Goal: Participate in discussion: Engage in conversation with other users on a specific topic

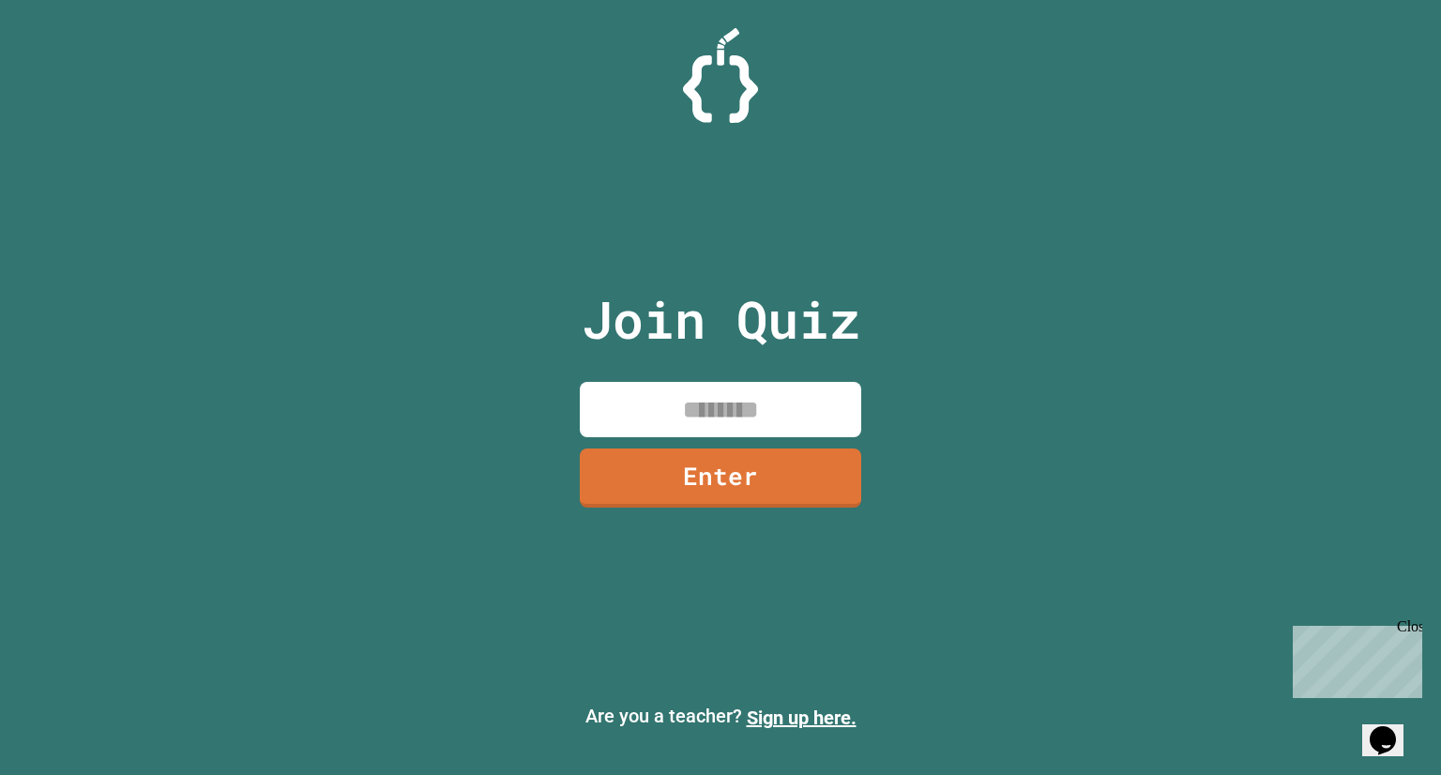
click at [699, 414] on input at bounding box center [720, 409] width 281 height 55
click at [732, 413] on input at bounding box center [720, 409] width 281 height 55
type input "********"
click at [707, 453] on link "Enter" at bounding box center [721, 477] width 284 height 62
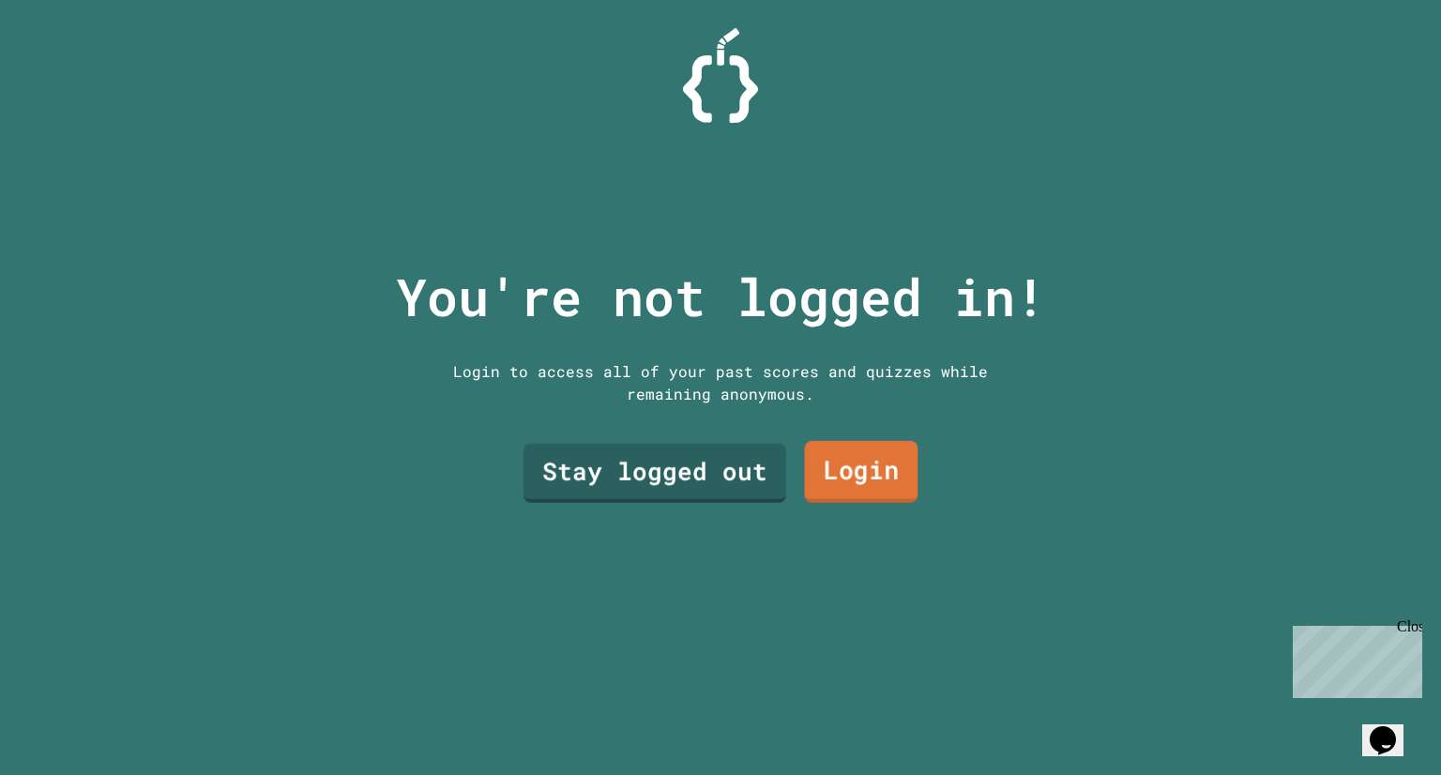
click at [872, 475] on link "Login" at bounding box center [861, 472] width 114 height 62
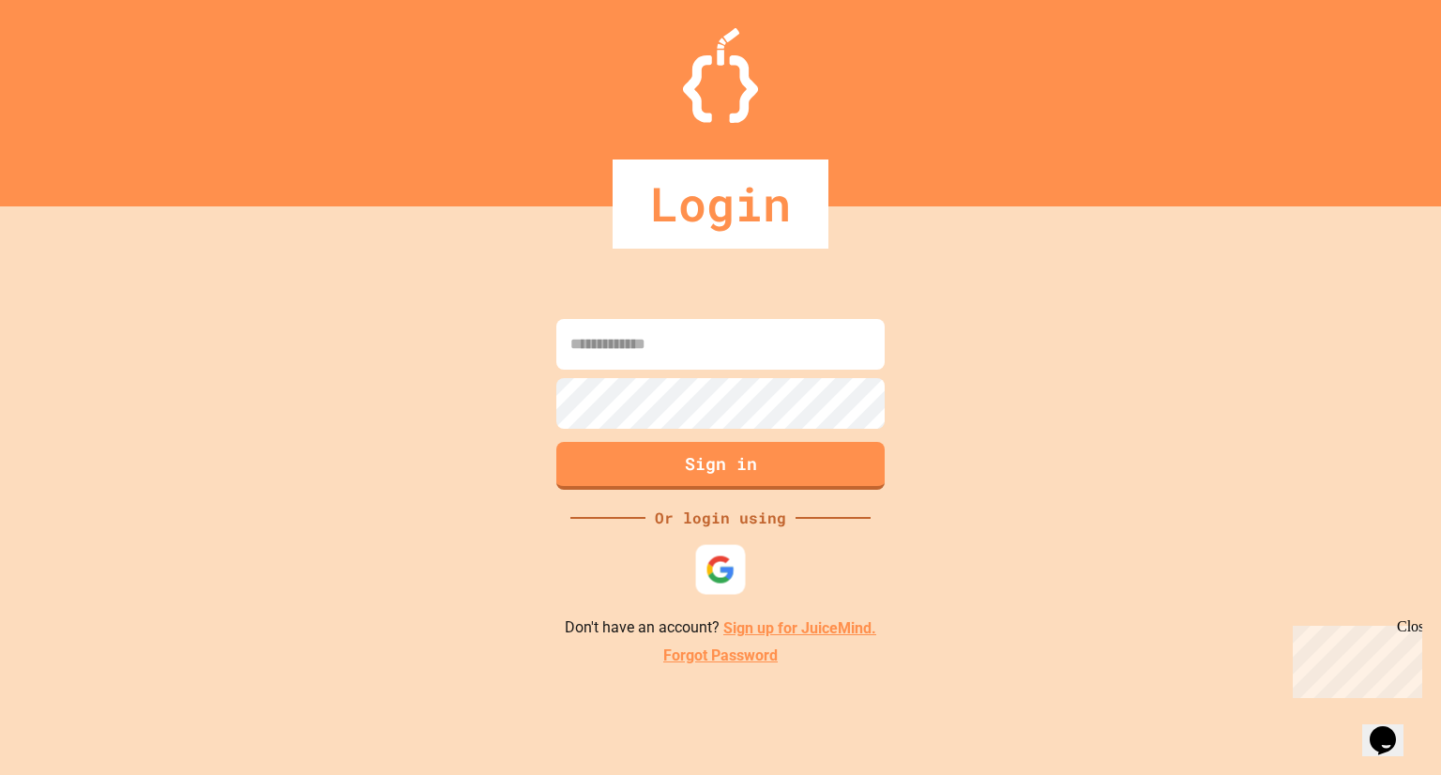
click at [707, 564] on img at bounding box center [720, 569] width 30 height 30
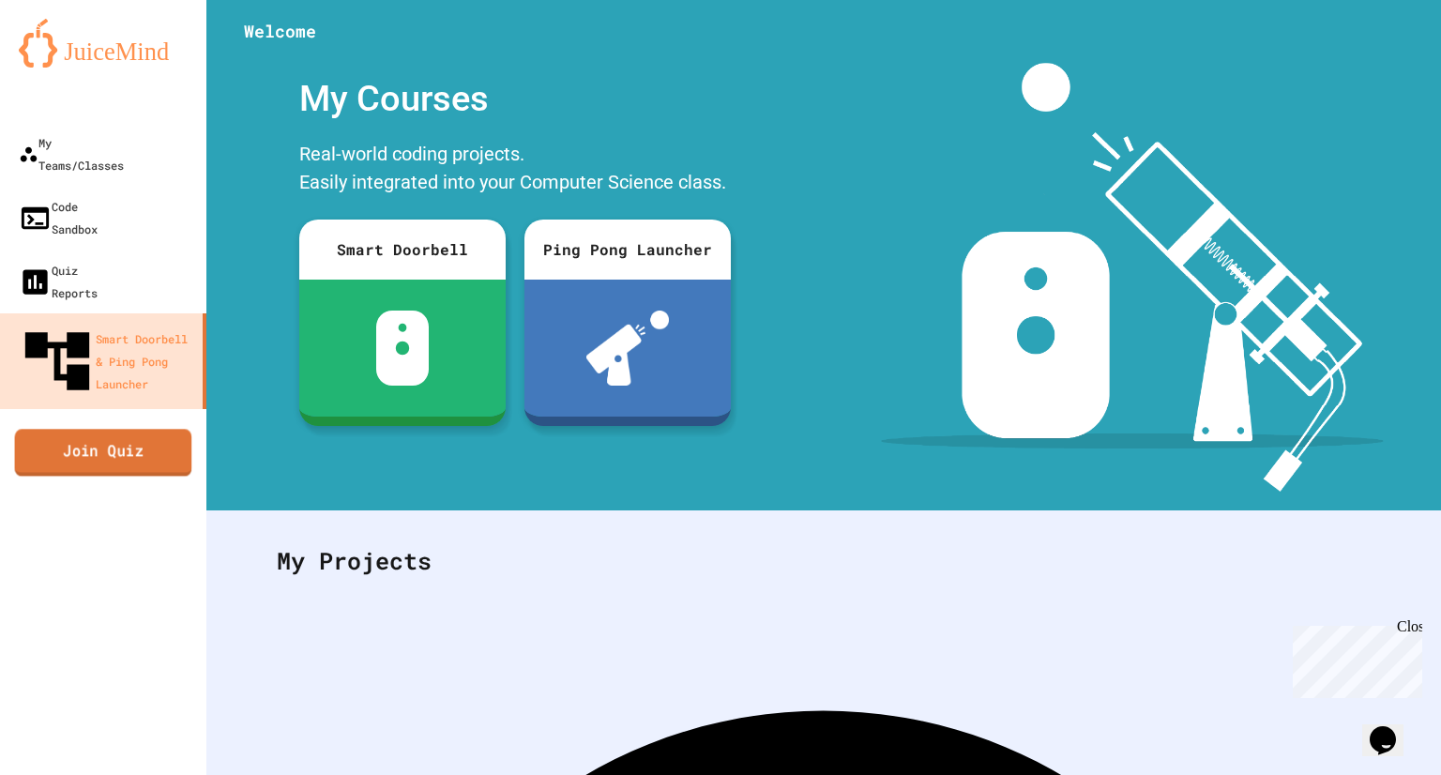
click at [155, 429] on link "Join Quiz" at bounding box center [103, 452] width 177 height 47
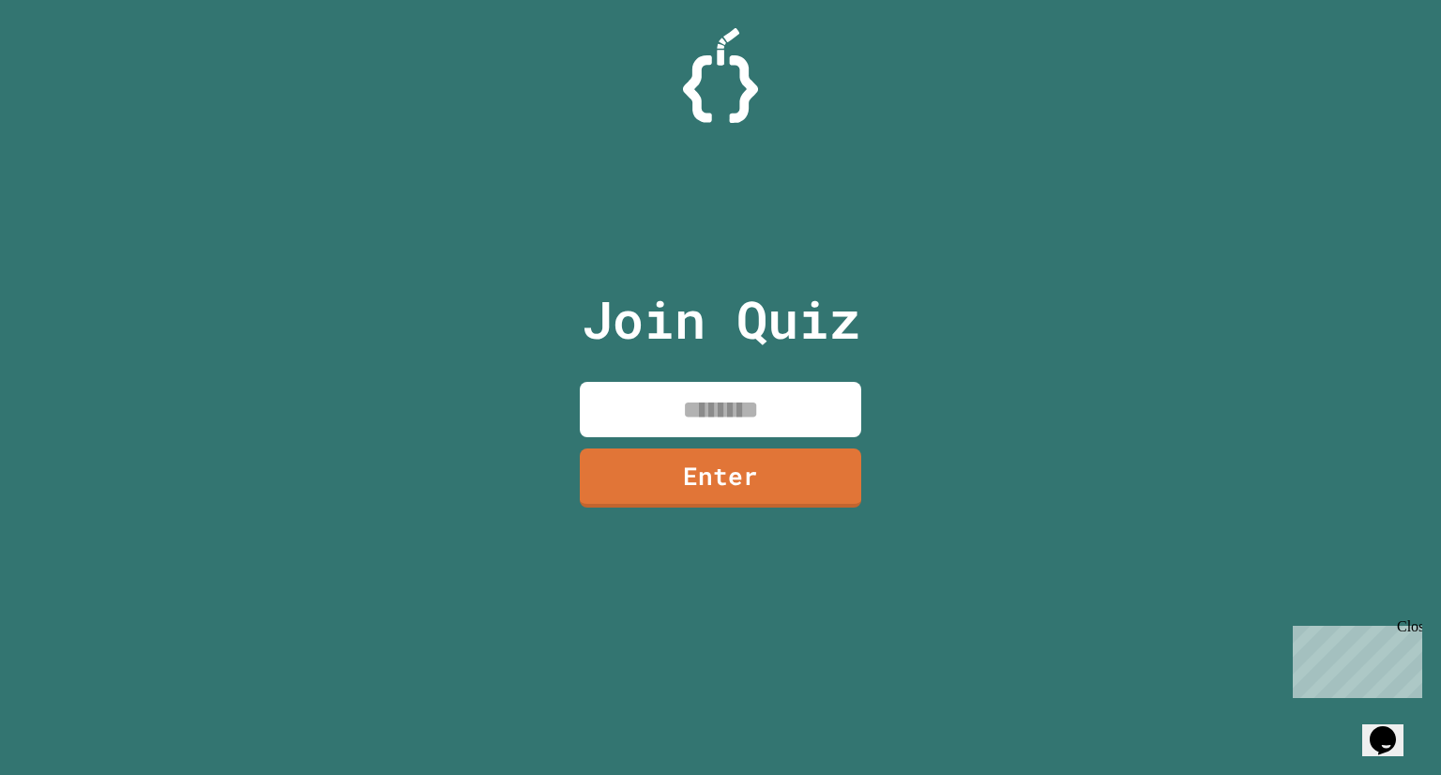
click at [630, 398] on input at bounding box center [720, 409] width 281 height 55
type input "********"
click at [679, 468] on link "Enter" at bounding box center [719, 476] width 267 height 62
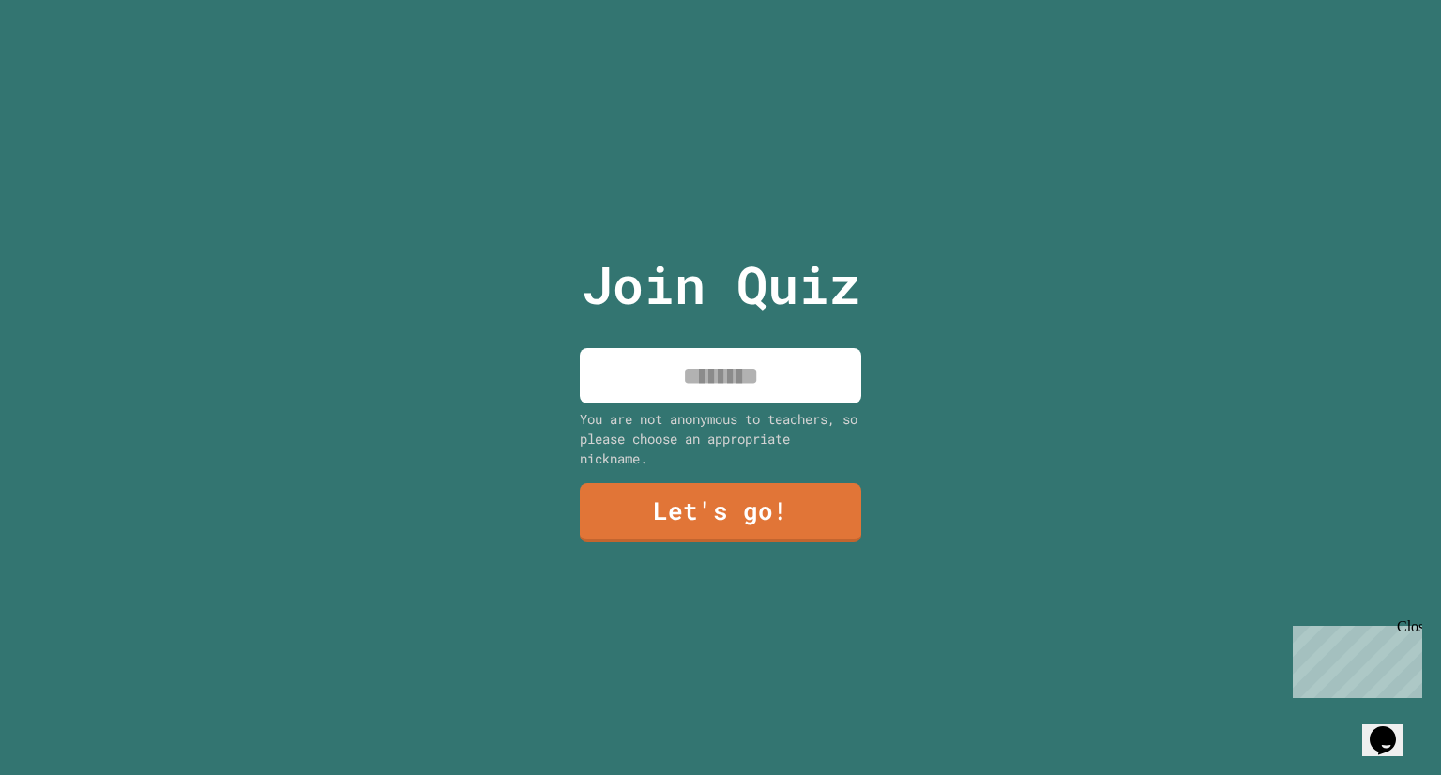
click at [645, 371] on input at bounding box center [720, 375] width 281 height 55
type input "*"
type input "*****"
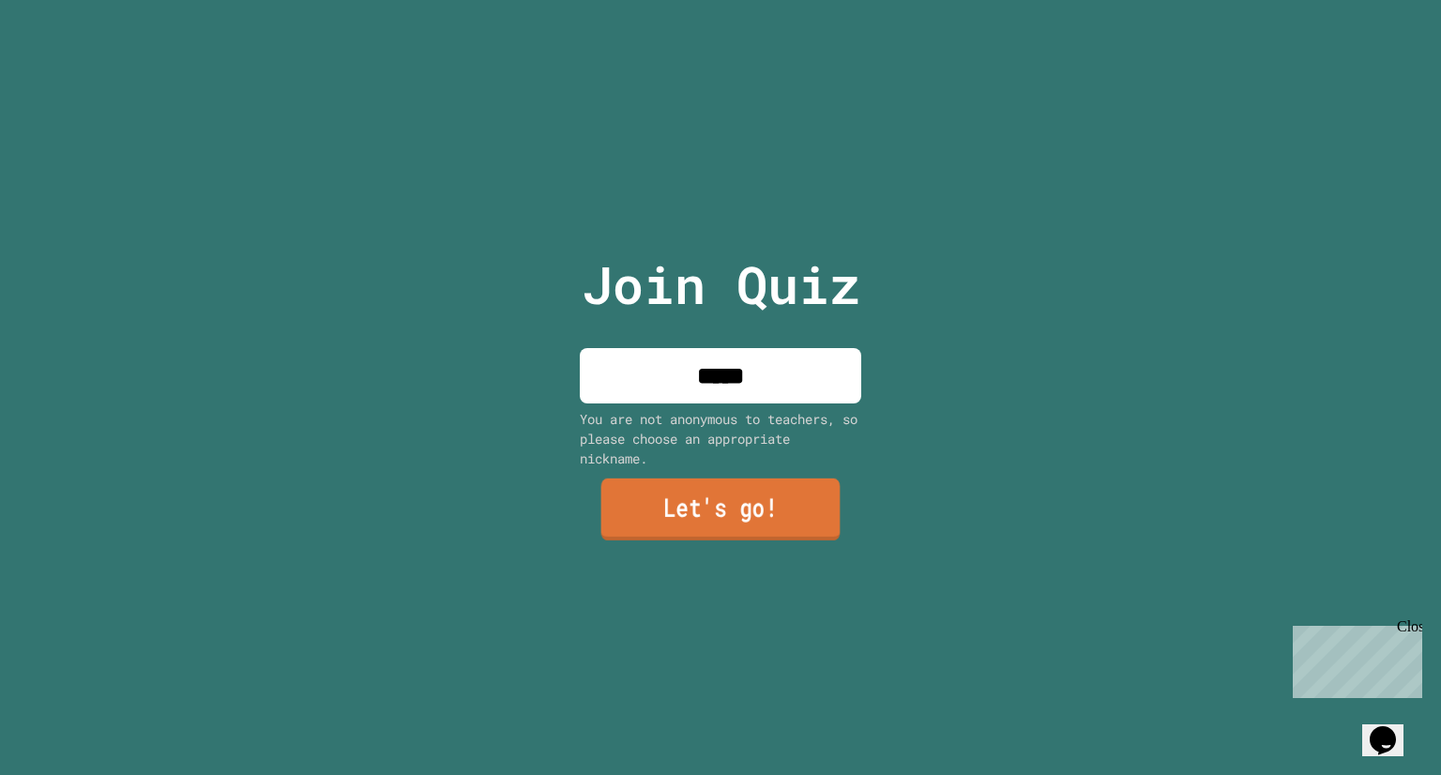
click at [690, 498] on link "Let's go!" at bounding box center [720, 509] width 239 height 62
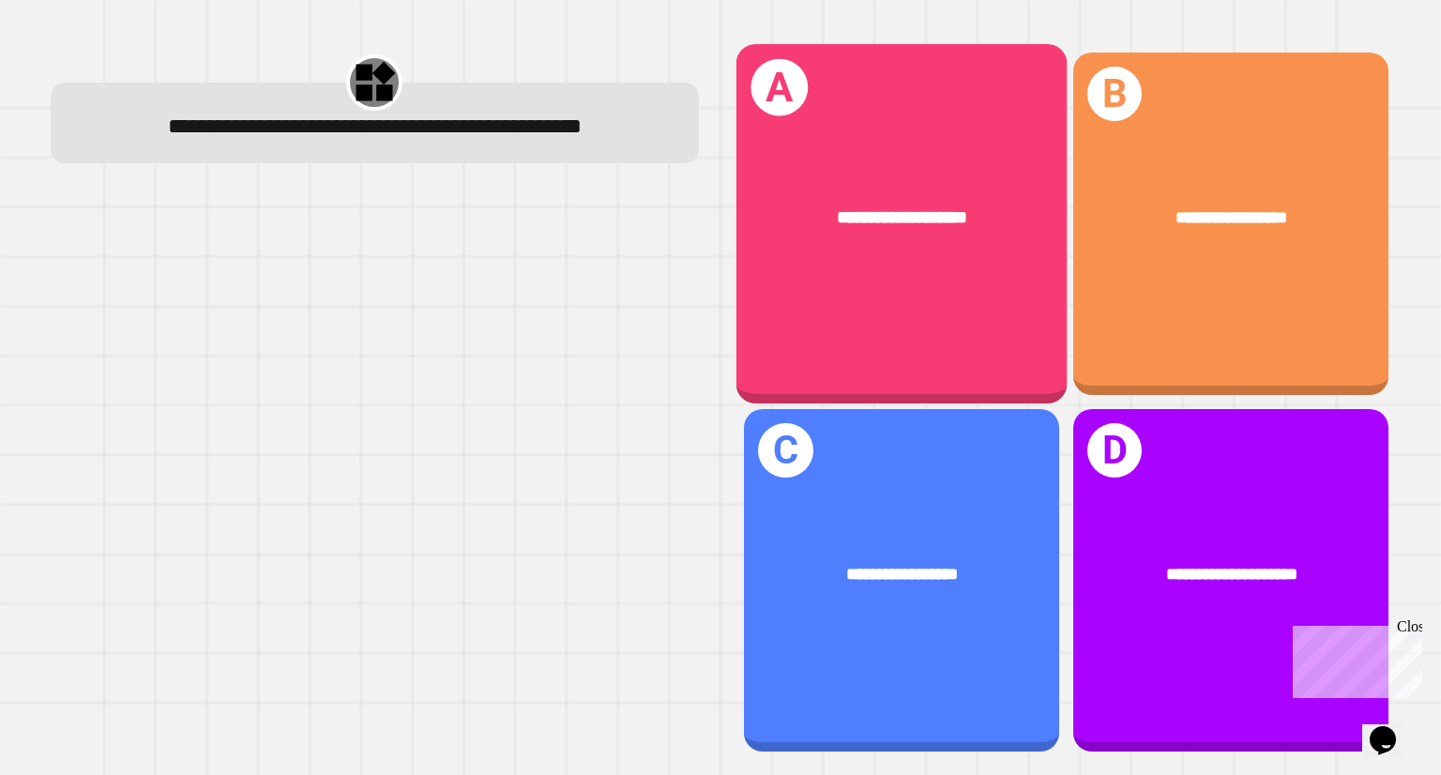
click at [965, 252] on div "**********" at bounding box center [901, 218] width 330 height 99
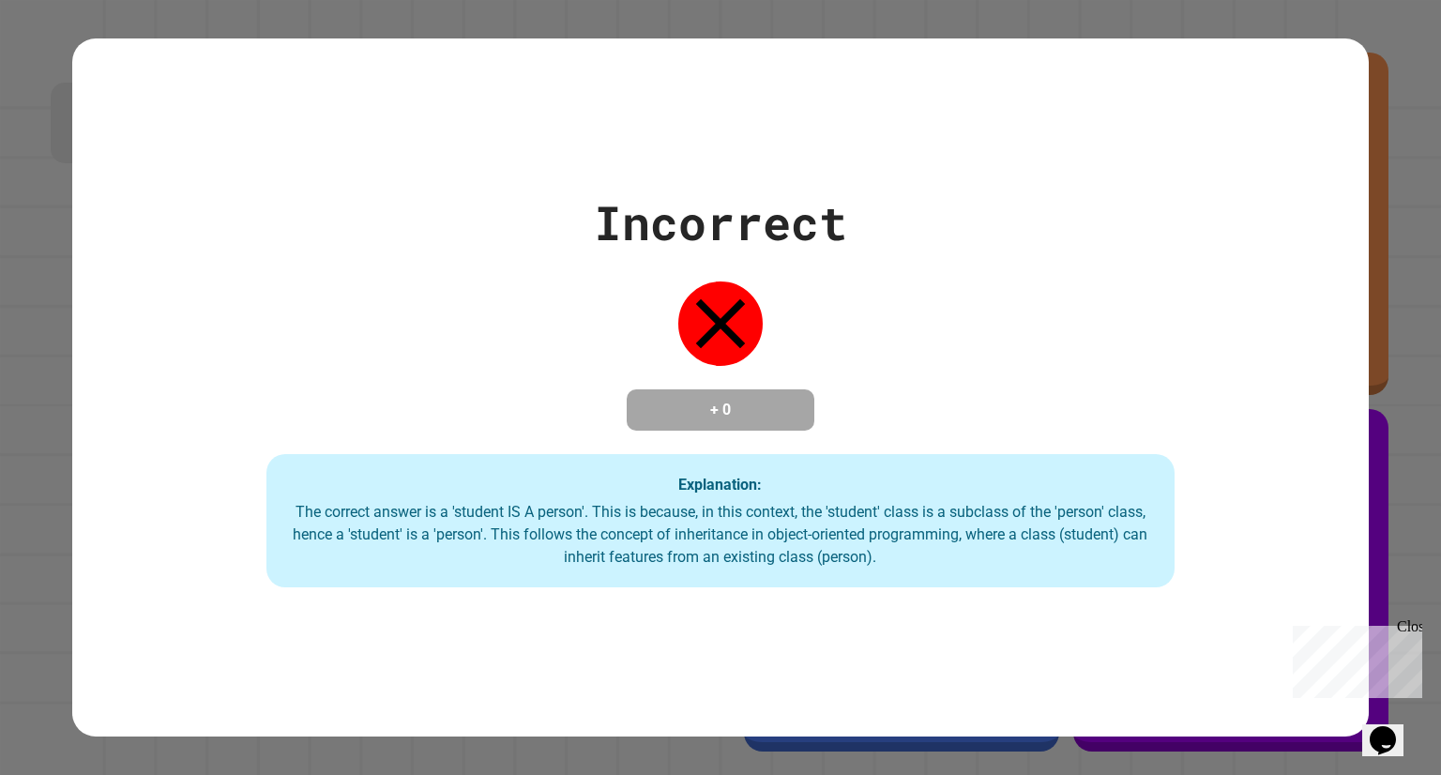
click at [965, 252] on div "Incorrect + 0 Explanation: The correct answer is a 'student IS A person'. This …" at bounding box center [720, 388] width 1296 height 400
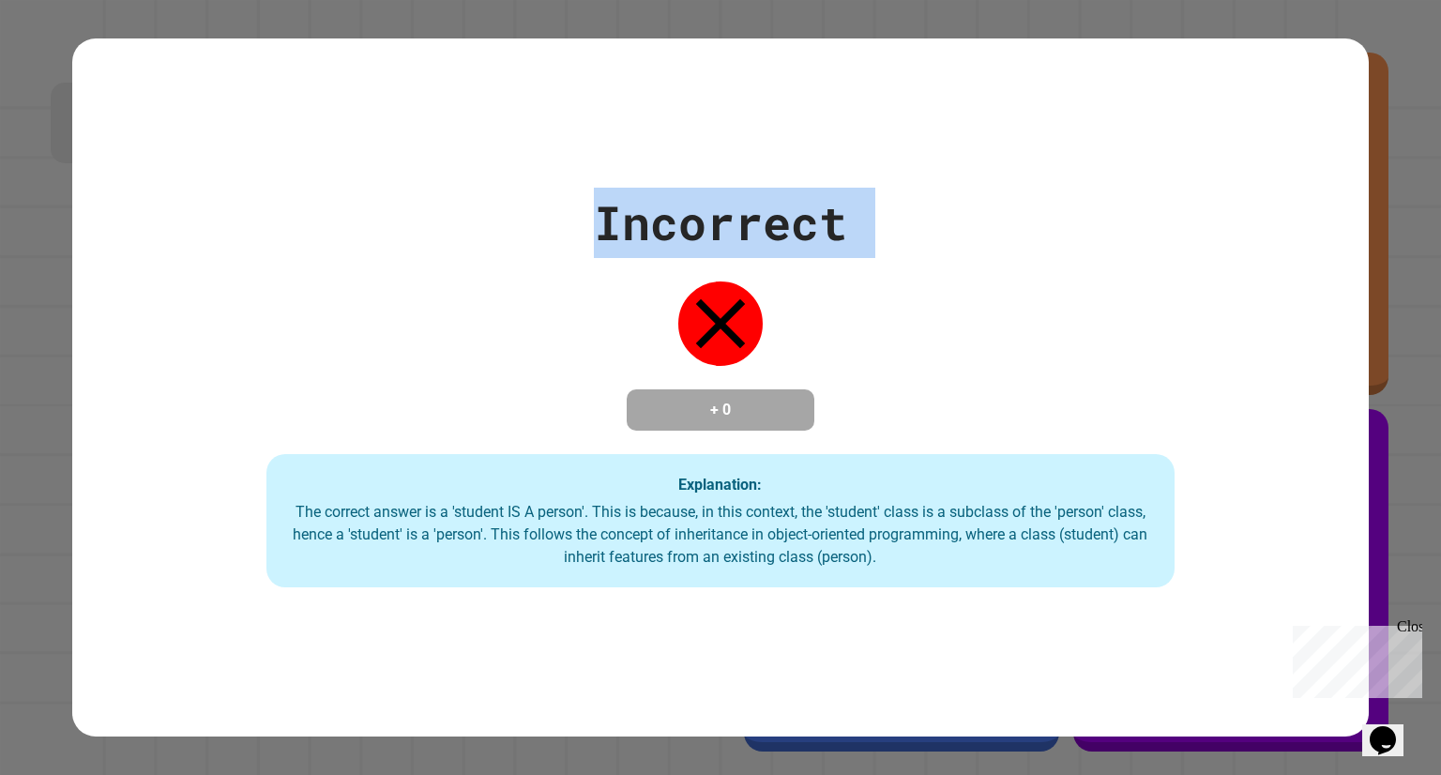
click at [965, 252] on div "Incorrect + 0 Explanation: The correct answer is a 'student IS A person'. This …" at bounding box center [720, 388] width 1296 height 400
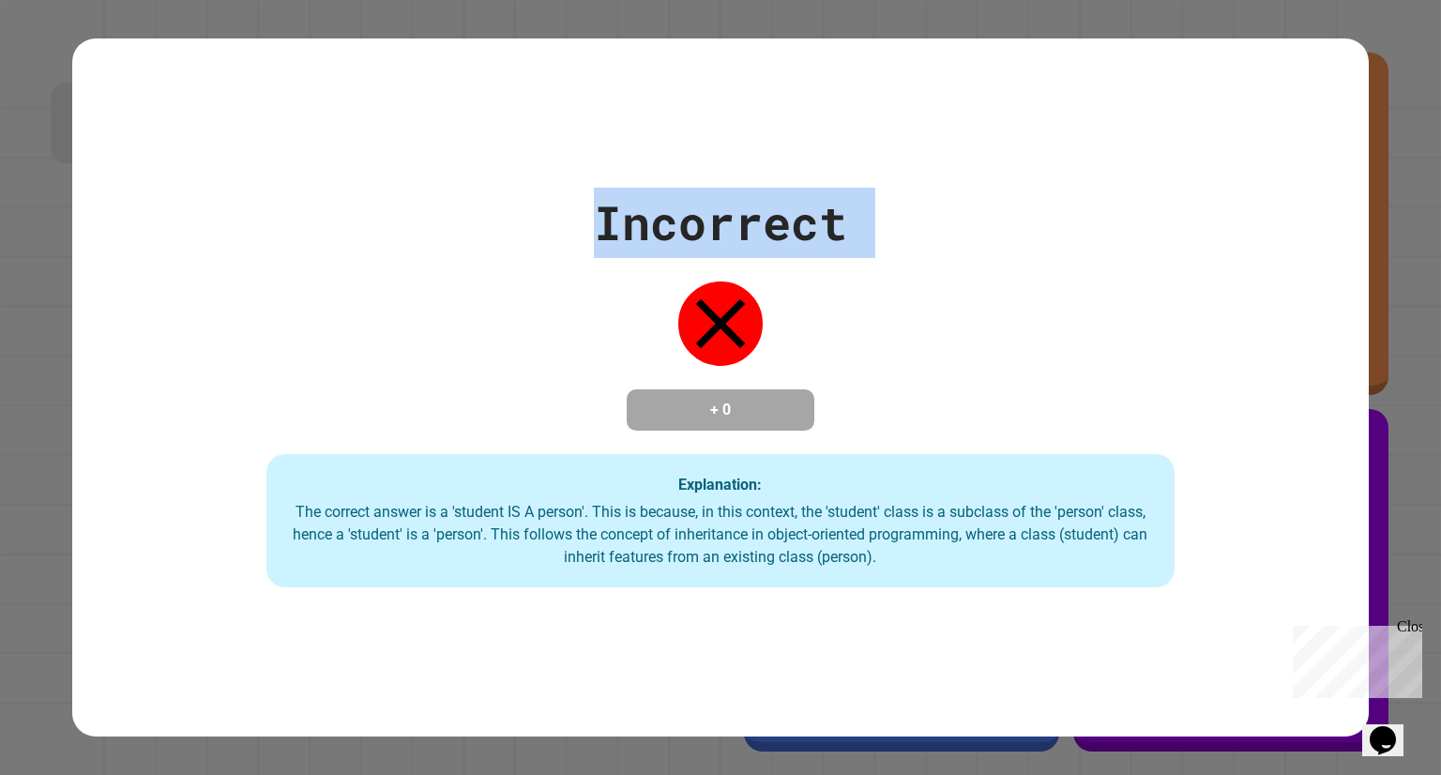
click at [965, 252] on div "Incorrect + 0 Explanation: The correct answer is a 'student IS A person'. This …" at bounding box center [720, 388] width 1296 height 400
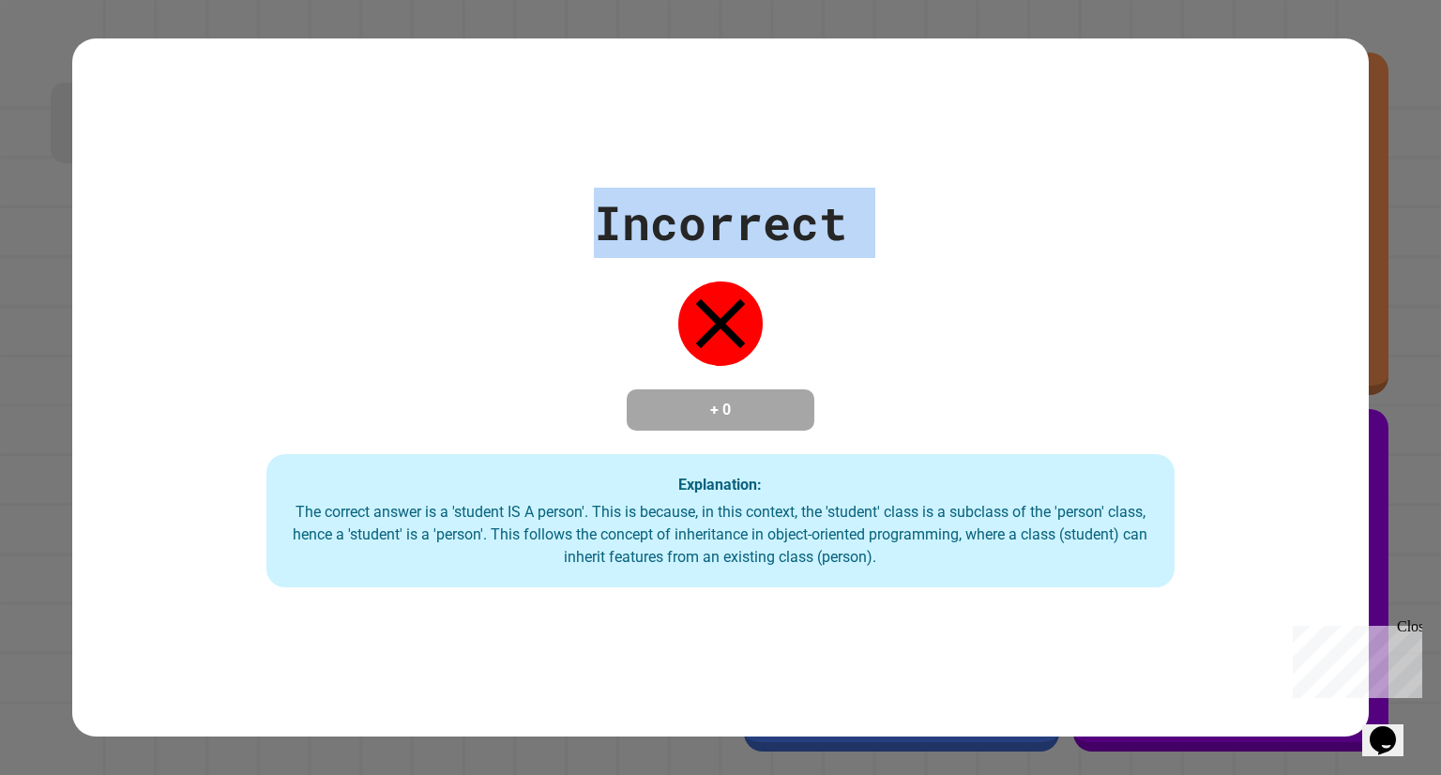
click at [965, 252] on div "Incorrect + 0 Explanation: The correct answer is a 'student IS A person'. This …" at bounding box center [720, 388] width 1296 height 400
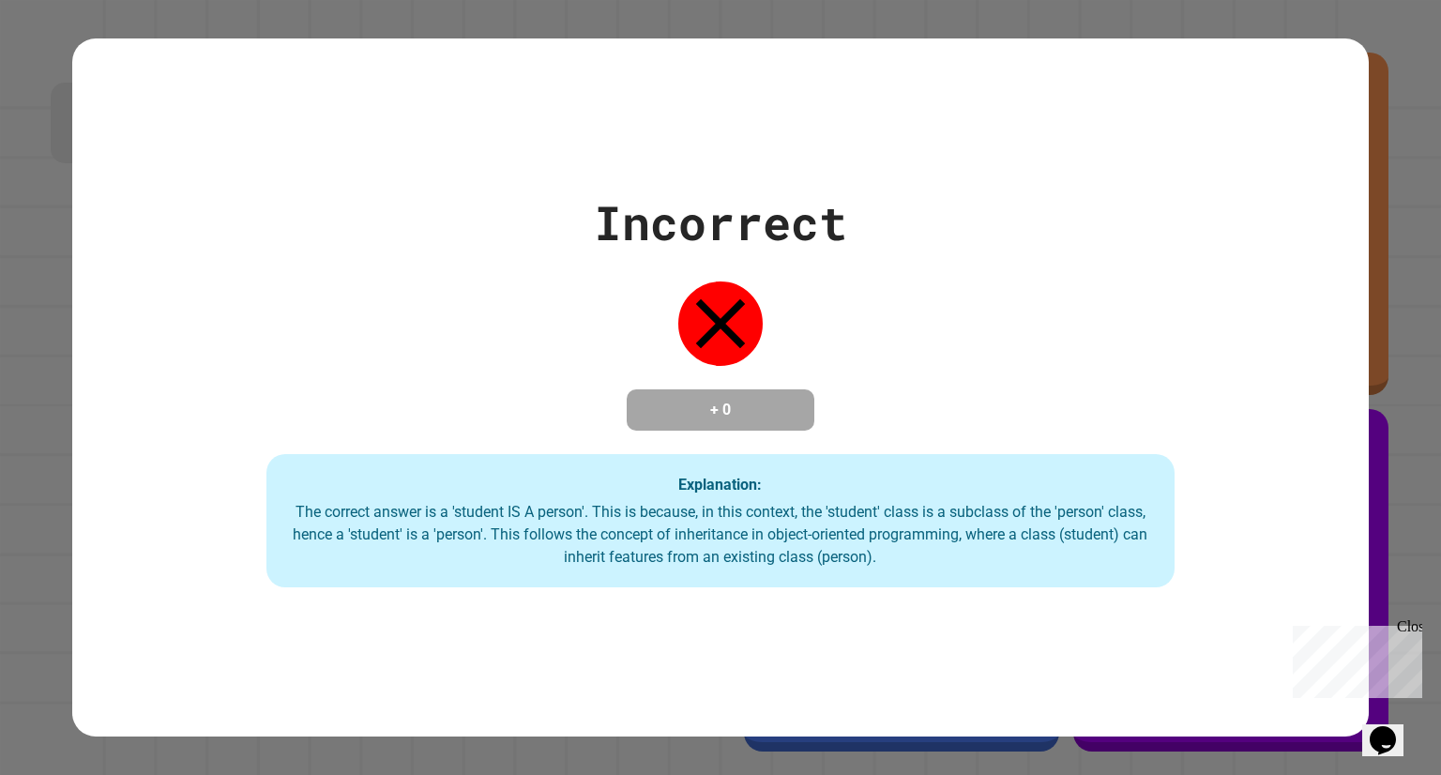
click at [965, 252] on div "Incorrect + 0 Explanation: The correct answer is a 'student IS A person'. This …" at bounding box center [720, 388] width 1296 height 400
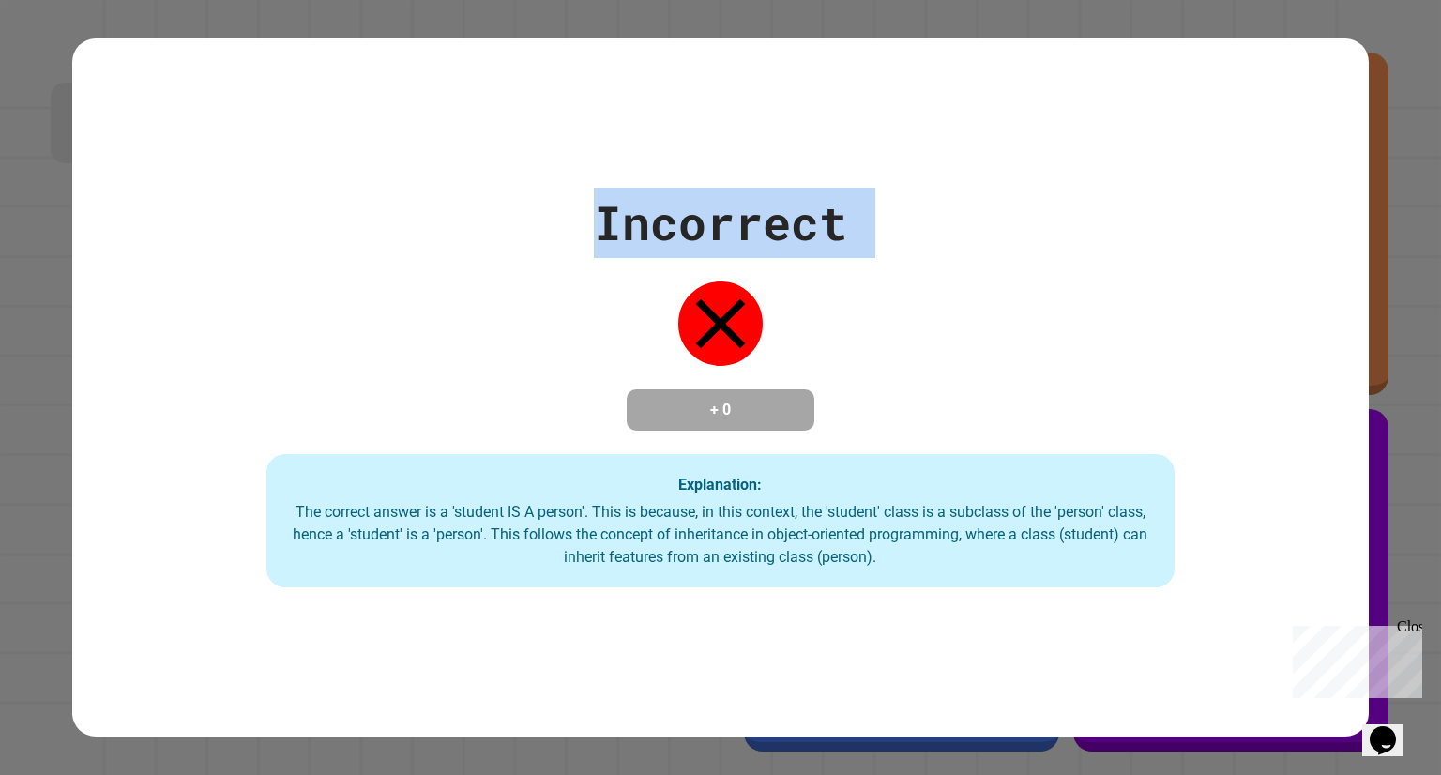
click at [965, 252] on div "Incorrect + 0 Explanation: The correct answer is a 'student IS A person'. This …" at bounding box center [720, 388] width 1296 height 400
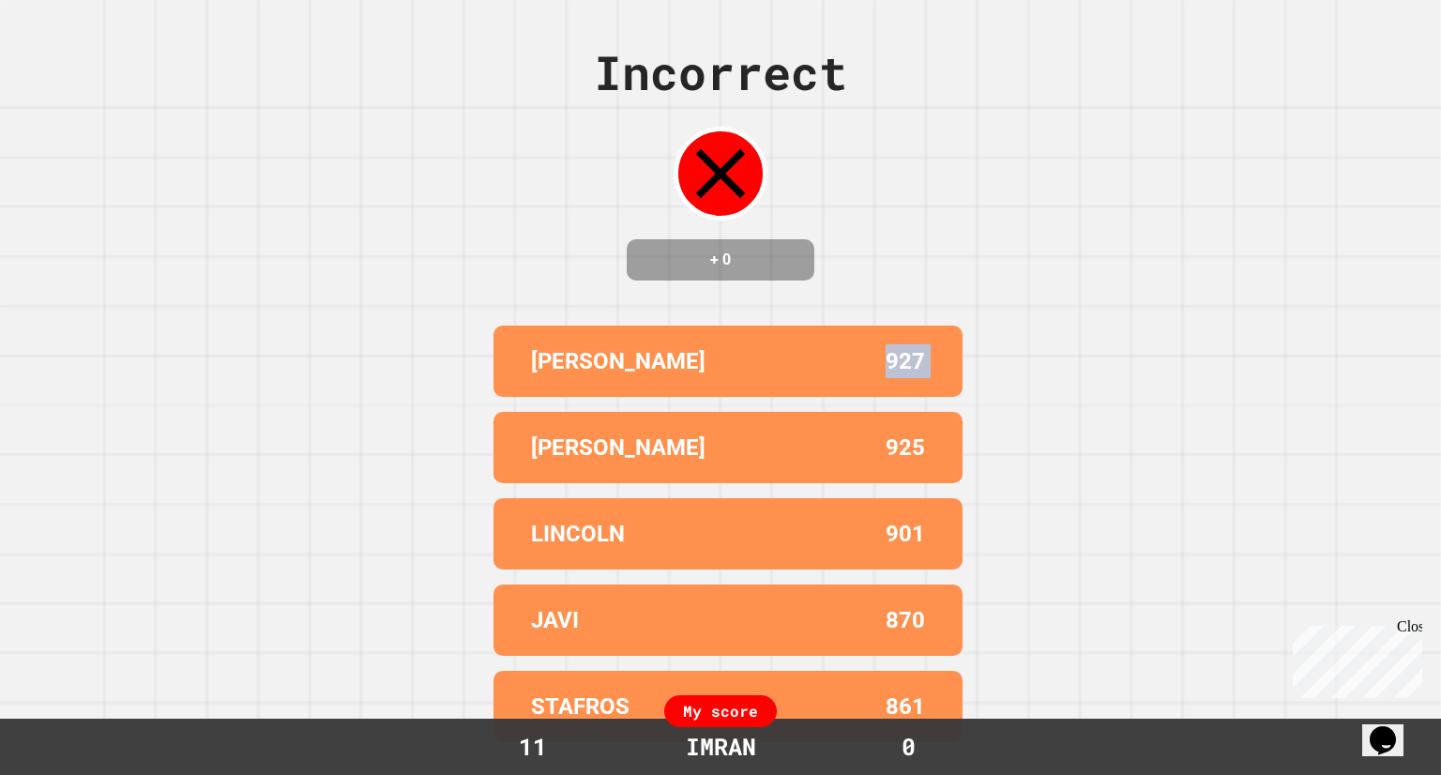
click at [965, 252] on div "Incorrect + 0 DOMINIC 927 KATE 925 LINCOLN 901 JAVI 870 STAFROS 861 My score 11…" at bounding box center [720, 387] width 1441 height 775
click at [963, 326] on div "Incorrect + 0 DOMINIC 927 KATE 925 LINCOLN 901 JAVI 870 STAFROS 861 My score 11…" at bounding box center [720, 387] width 1441 height 775
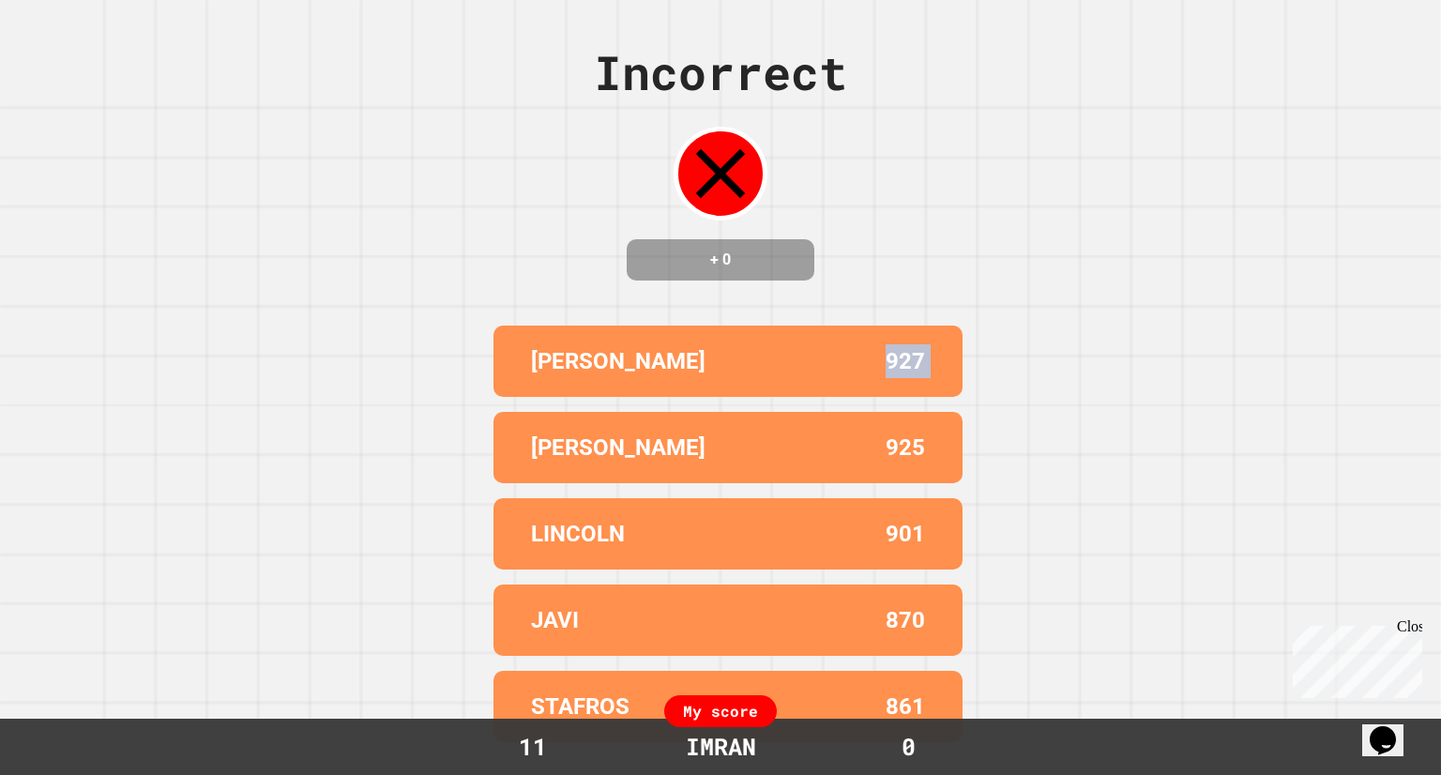
click at [1234, 282] on div "Incorrect + 0 DOMINIC 927 KATE 925 LINCOLN 901 JAVI 870 STAFROS 861 My score 11…" at bounding box center [720, 387] width 1441 height 775
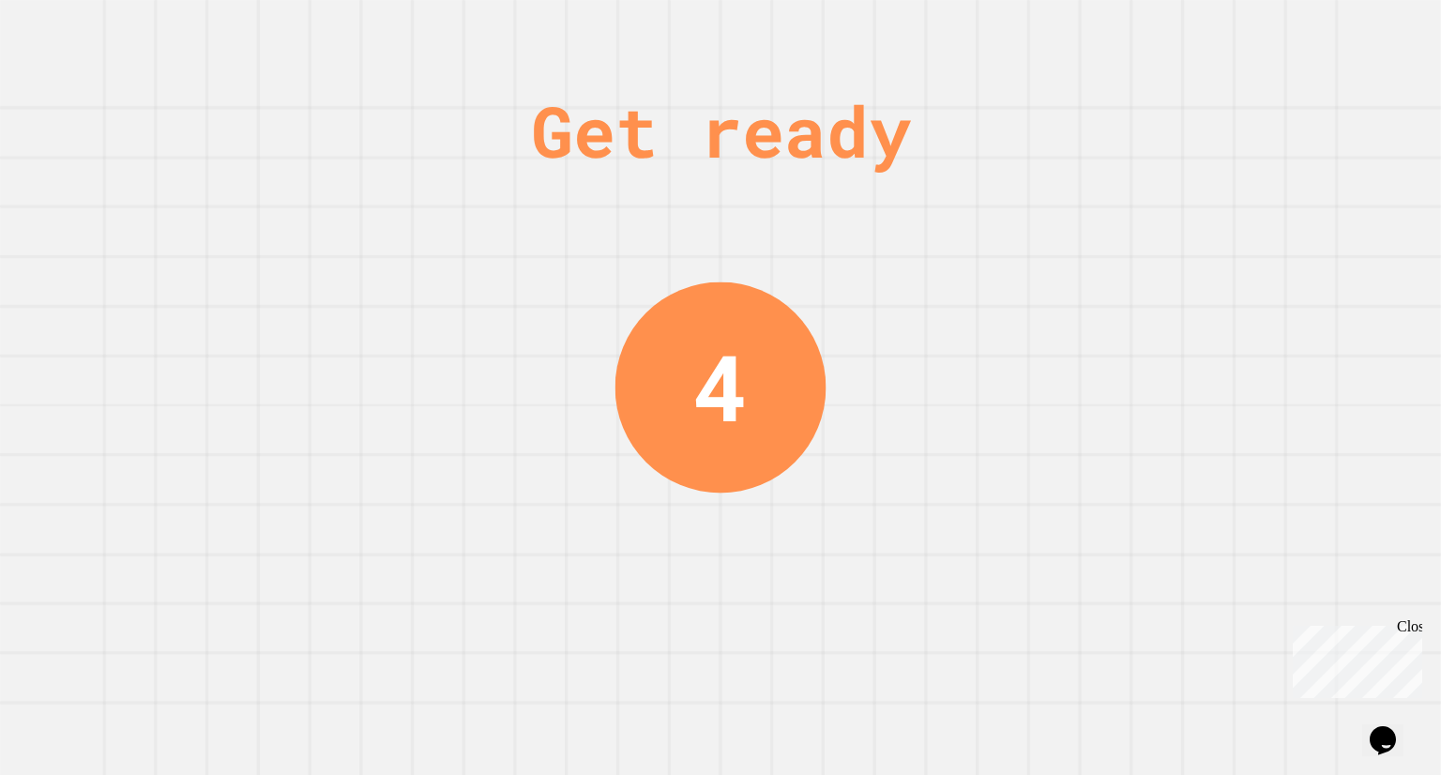
click at [1234, 282] on div "Get ready 4" at bounding box center [720, 387] width 1441 height 775
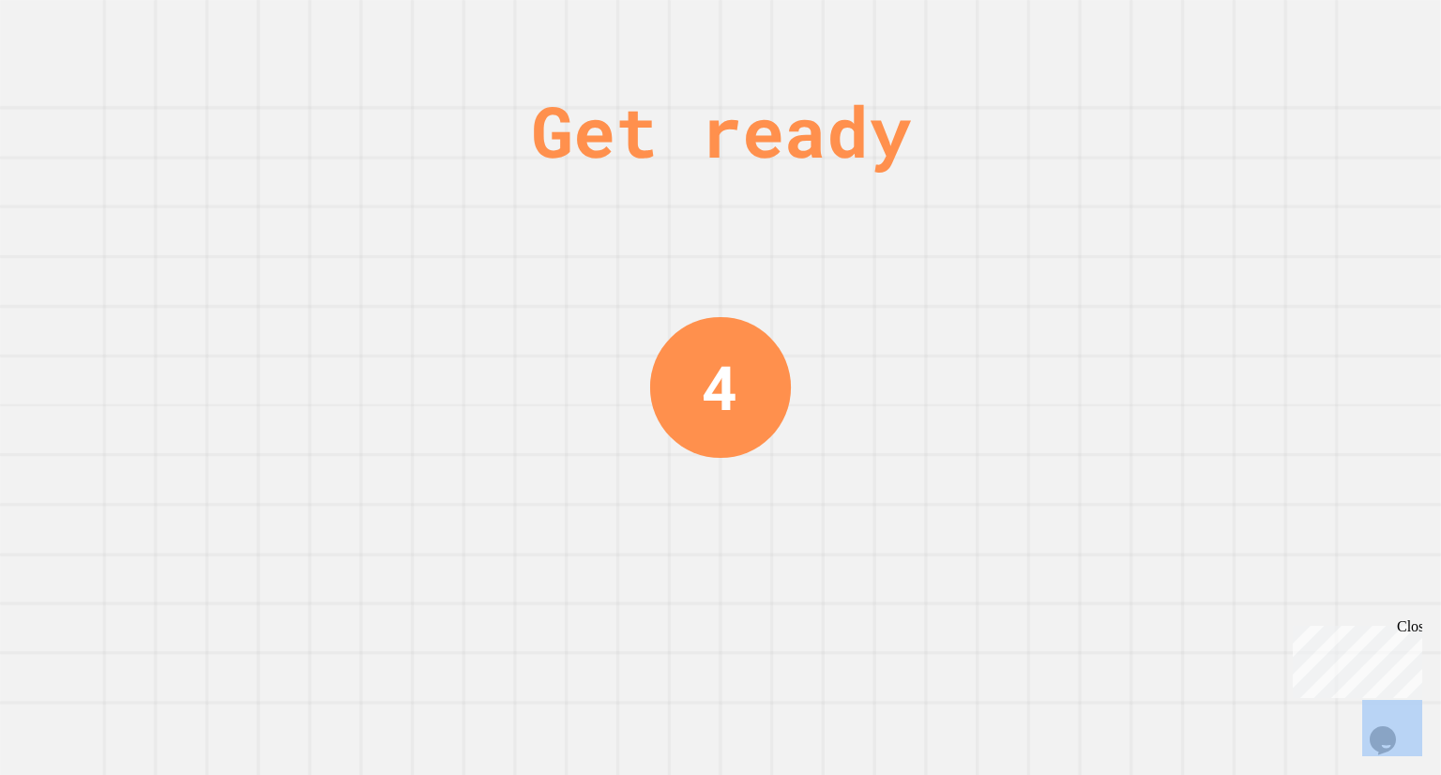
click at [1234, 282] on div "Get ready 4" at bounding box center [720, 387] width 1441 height 775
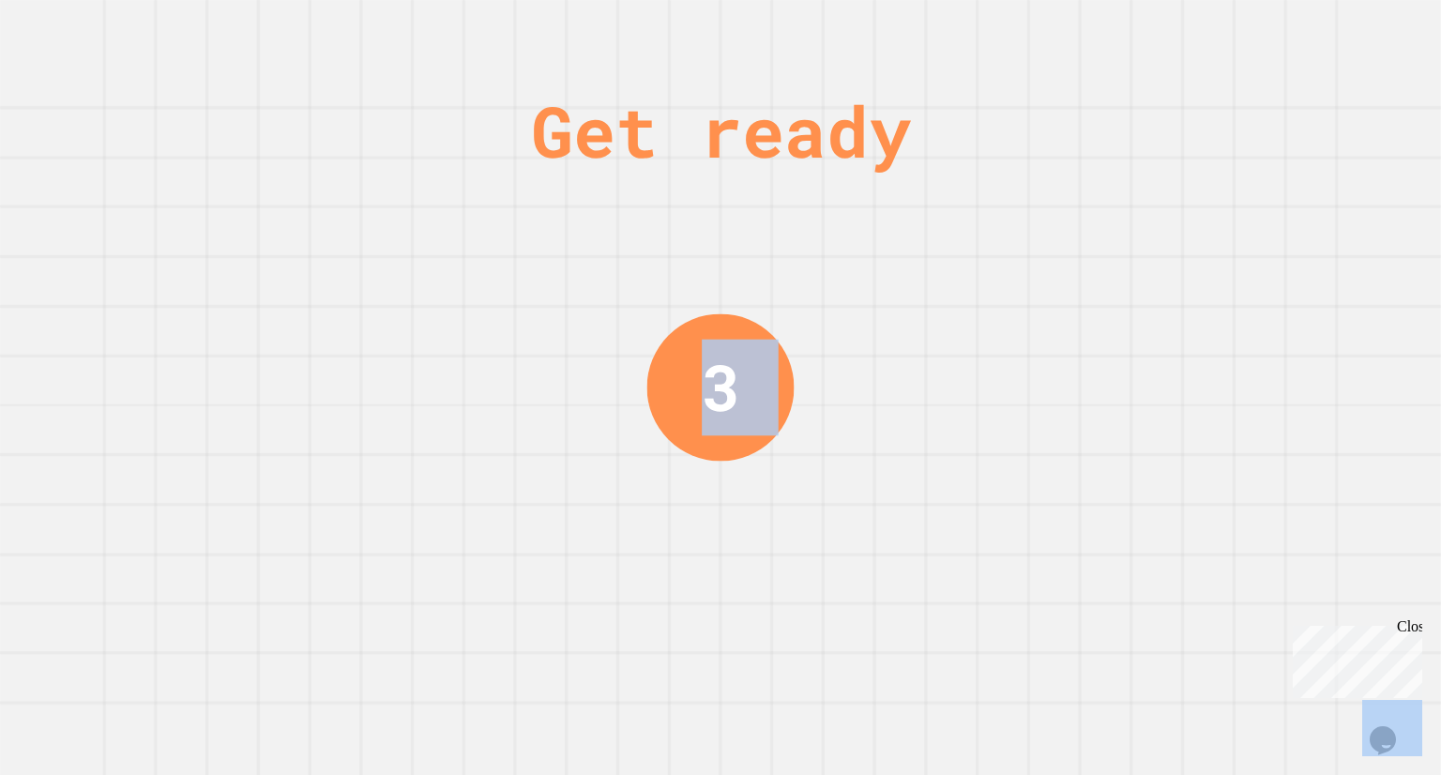
click at [1234, 282] on div "Get ready 3" at bounding box center [720, 387] width 1441 height 775
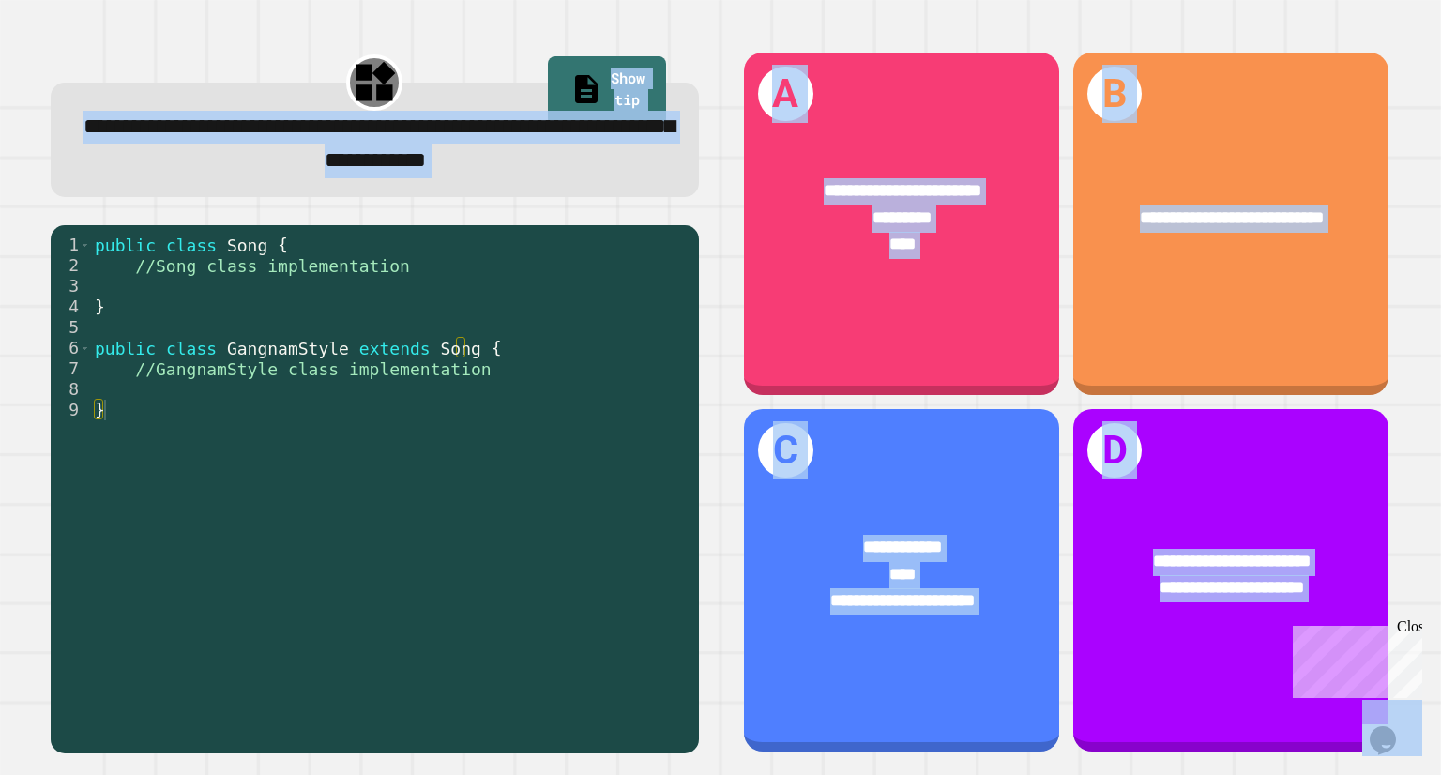
click at [619, 197] on div "**********" at bounding box center [375, 140] width 648 height 114
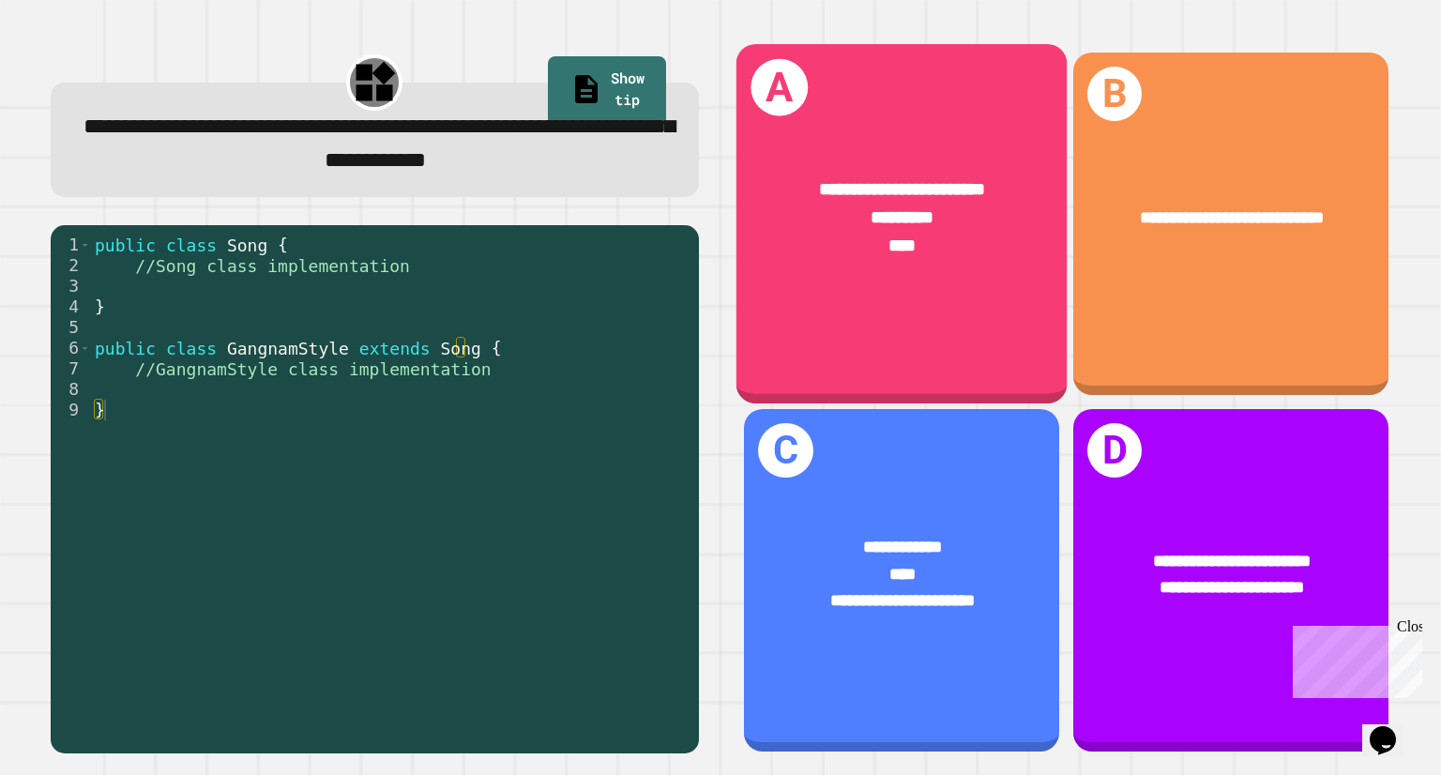
click at [907, 310] on div "**********" at bounding box center [901, 223] width 330 height 359
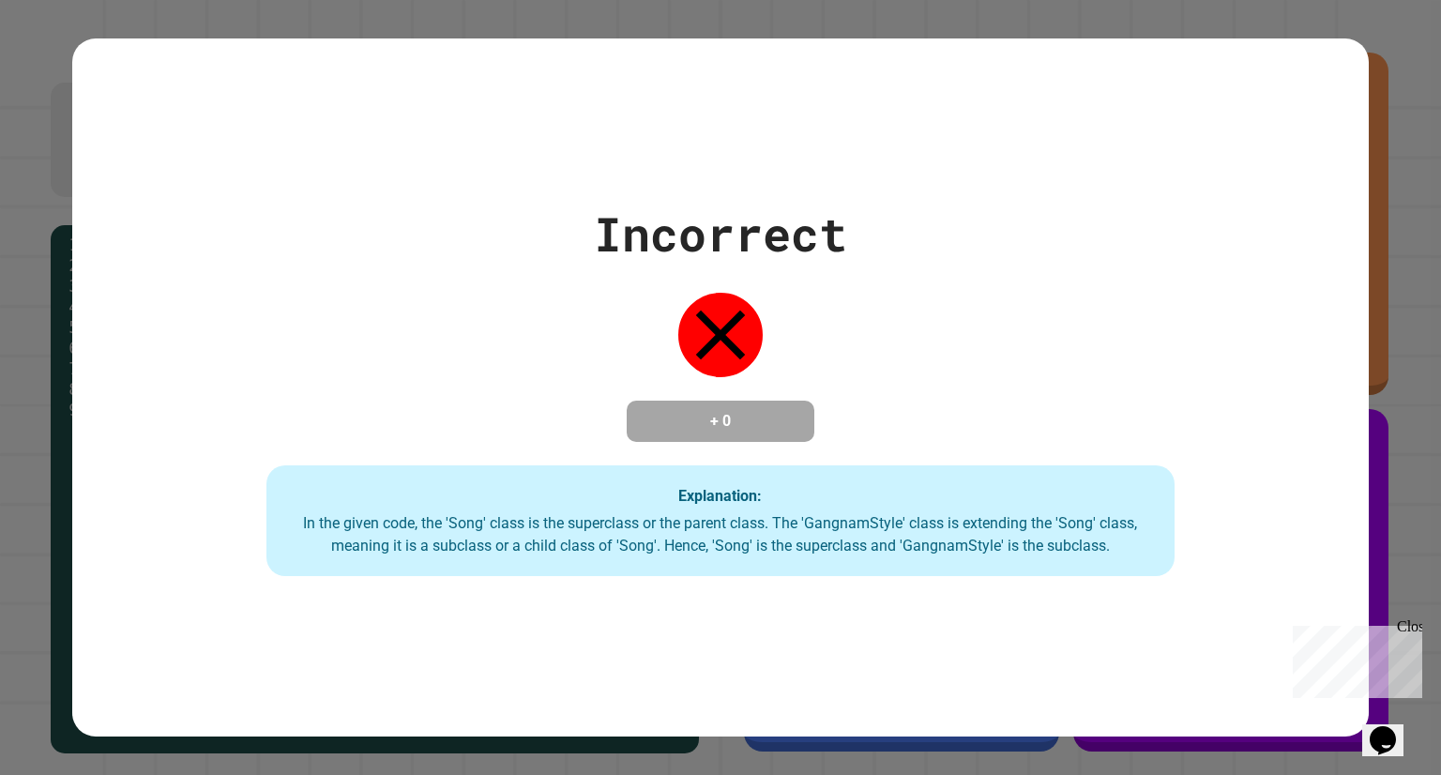
click at [1027, 121] on div "Incorrect + 0 Explanation: In the given code, the 'Song' class is the superclas…" at bounding box center [720, 386] width 1296 height 697
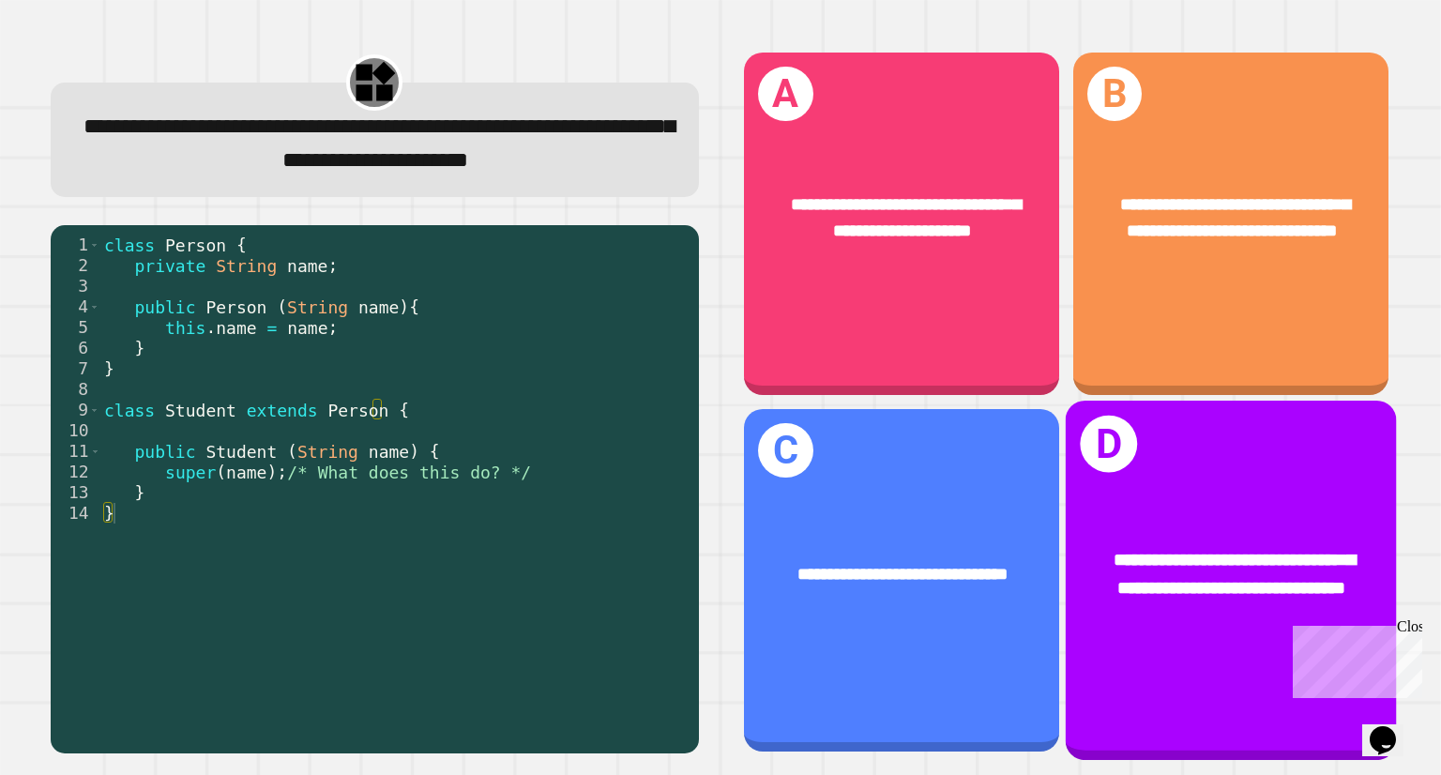
click at [1242, 462] on div "**********" at bounding box center [1231, 580] width 330 height 359
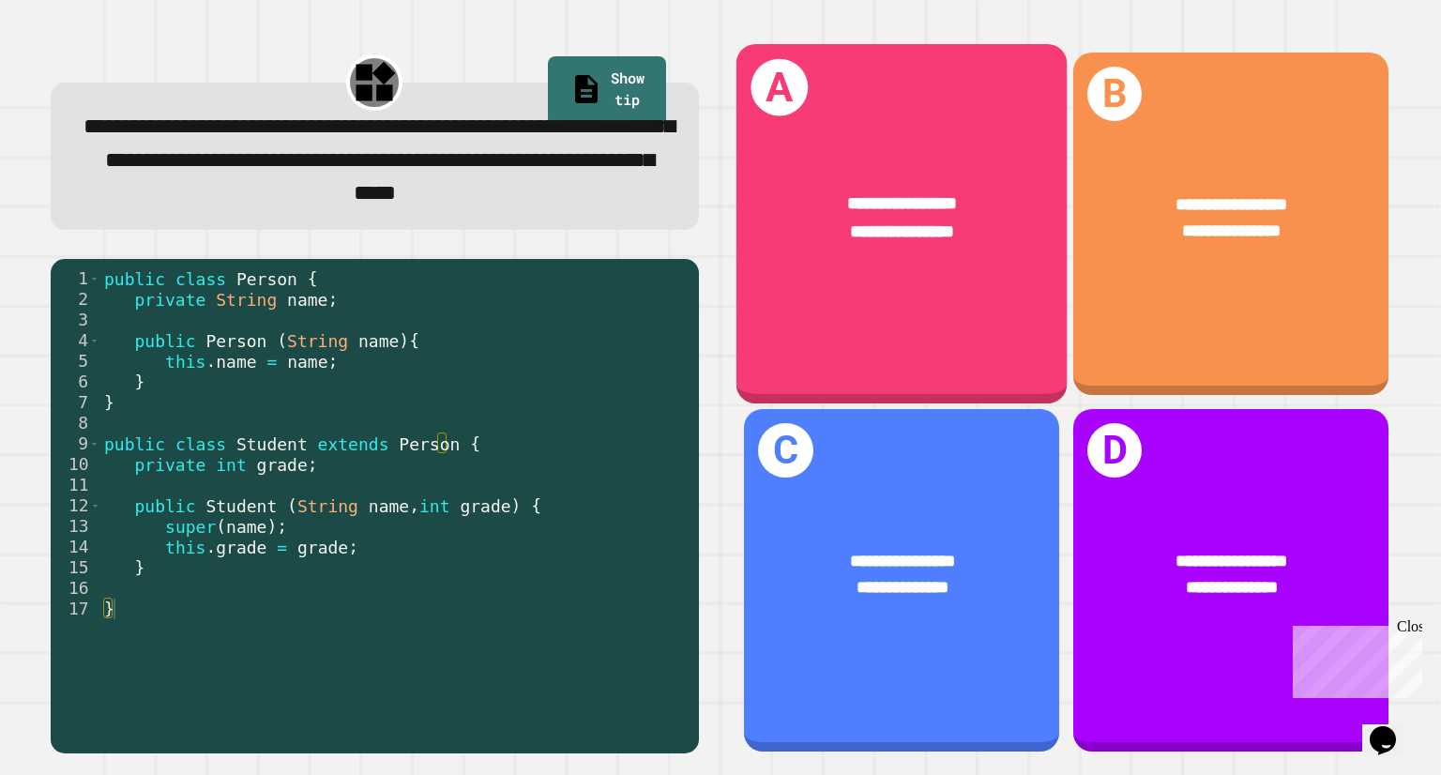
click at [977, 265] on div "**********" at bounding box center [901, 219] width 330 height 128
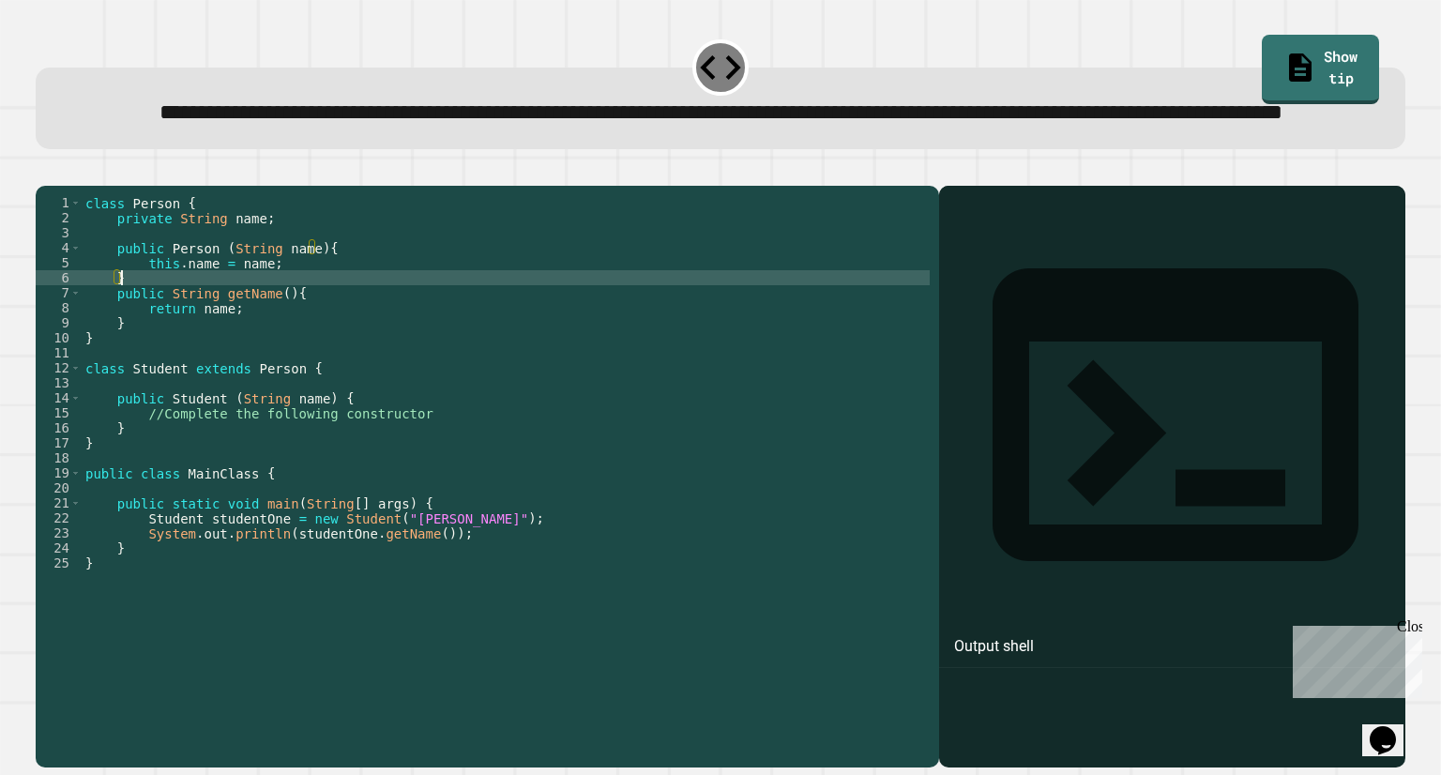
click at [376, 344] on div "class Person { private String name ; public Person ( String name ) { this . nam…" at bounding box center [506, 435] width 848 height 480
click at [202, 452] on div "class Person { private String name ; public Person ( String name ) { this . nam…" at bounding box center [506, 435] width 848 height 480
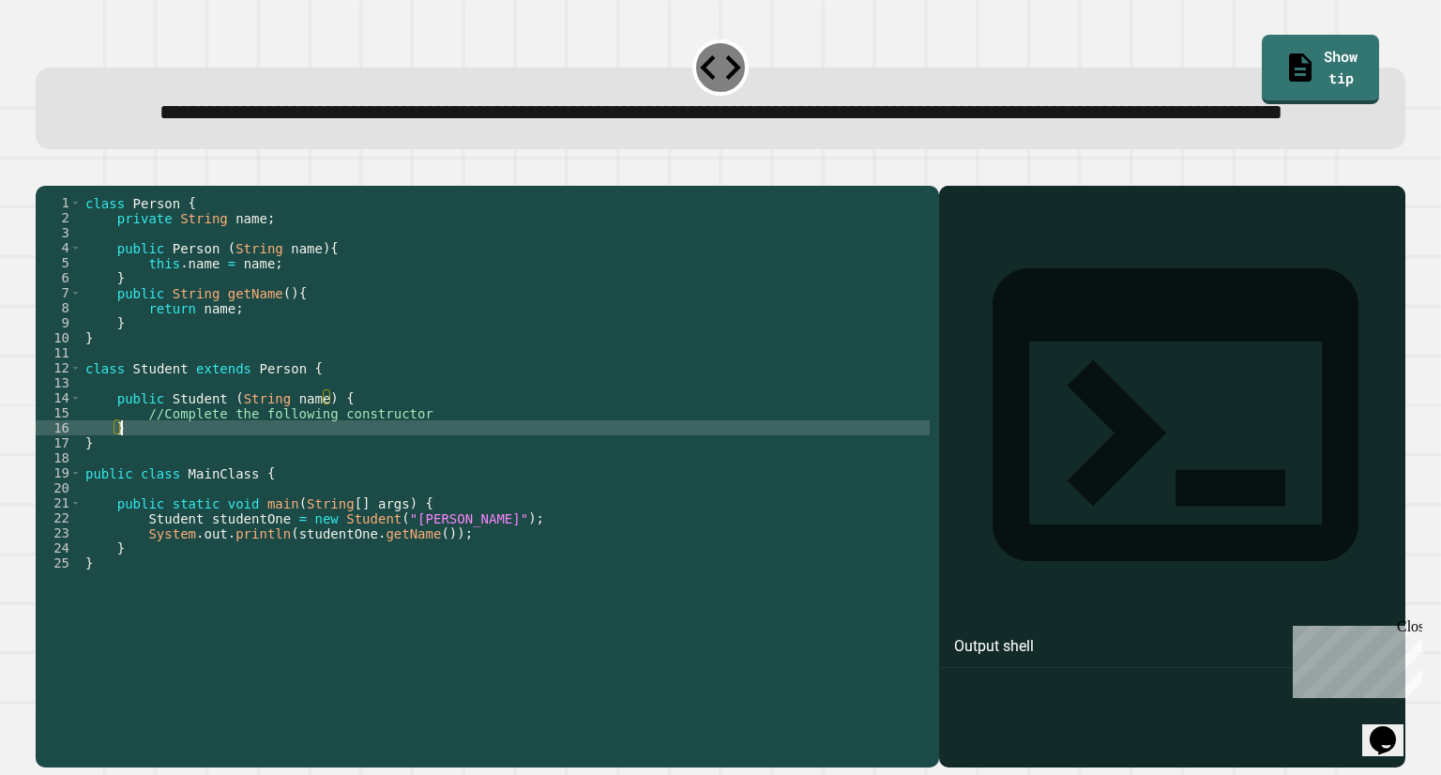
click at [195, 491] on div "class Person { private String name ; public Person ( String name ) { this . nam…" at bounding box center [506, 435] width 848 height 480
click at [440, 482] on div "class Person { private String name ; public Person ( String name ) { this . nam…" at bounding box center [506, 435] width 848 height 480
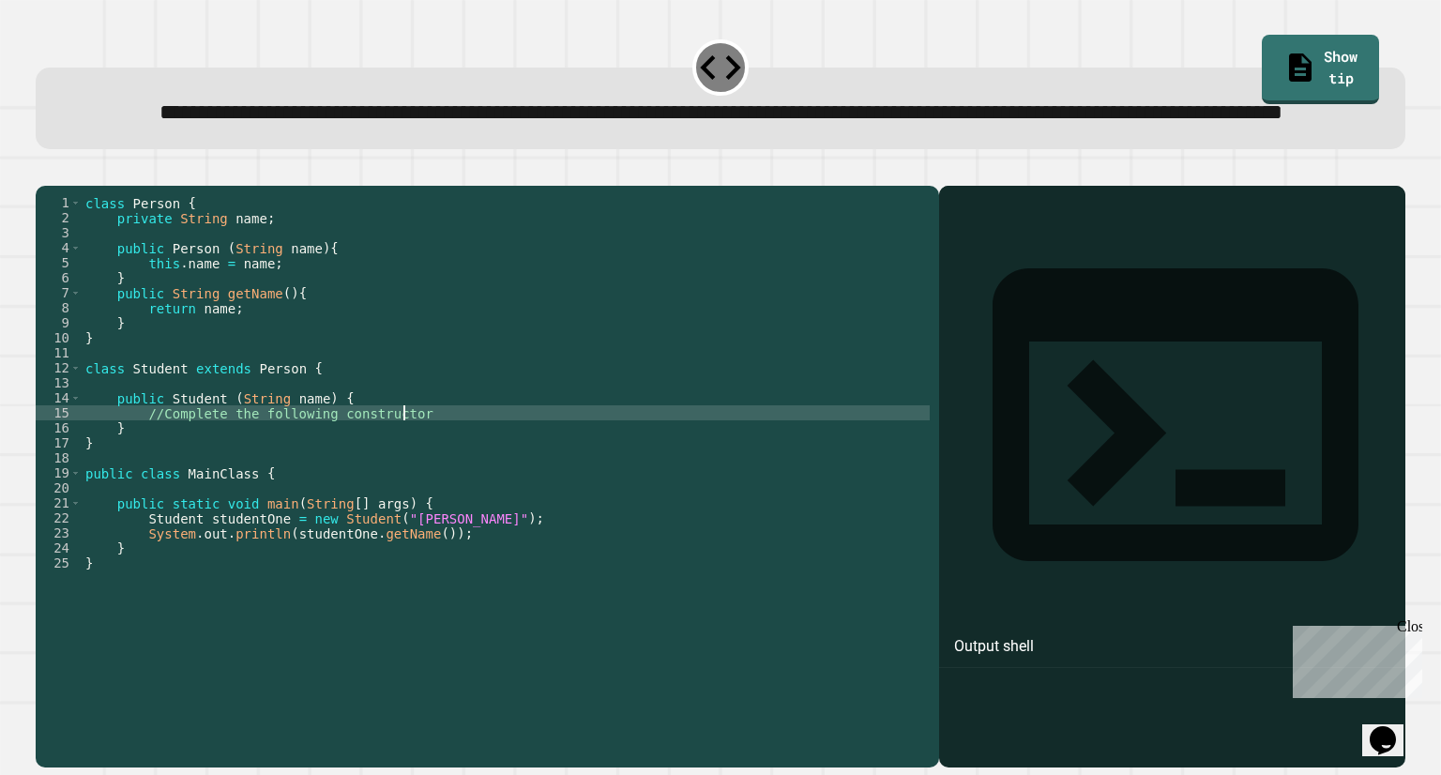
type textarea "**********"
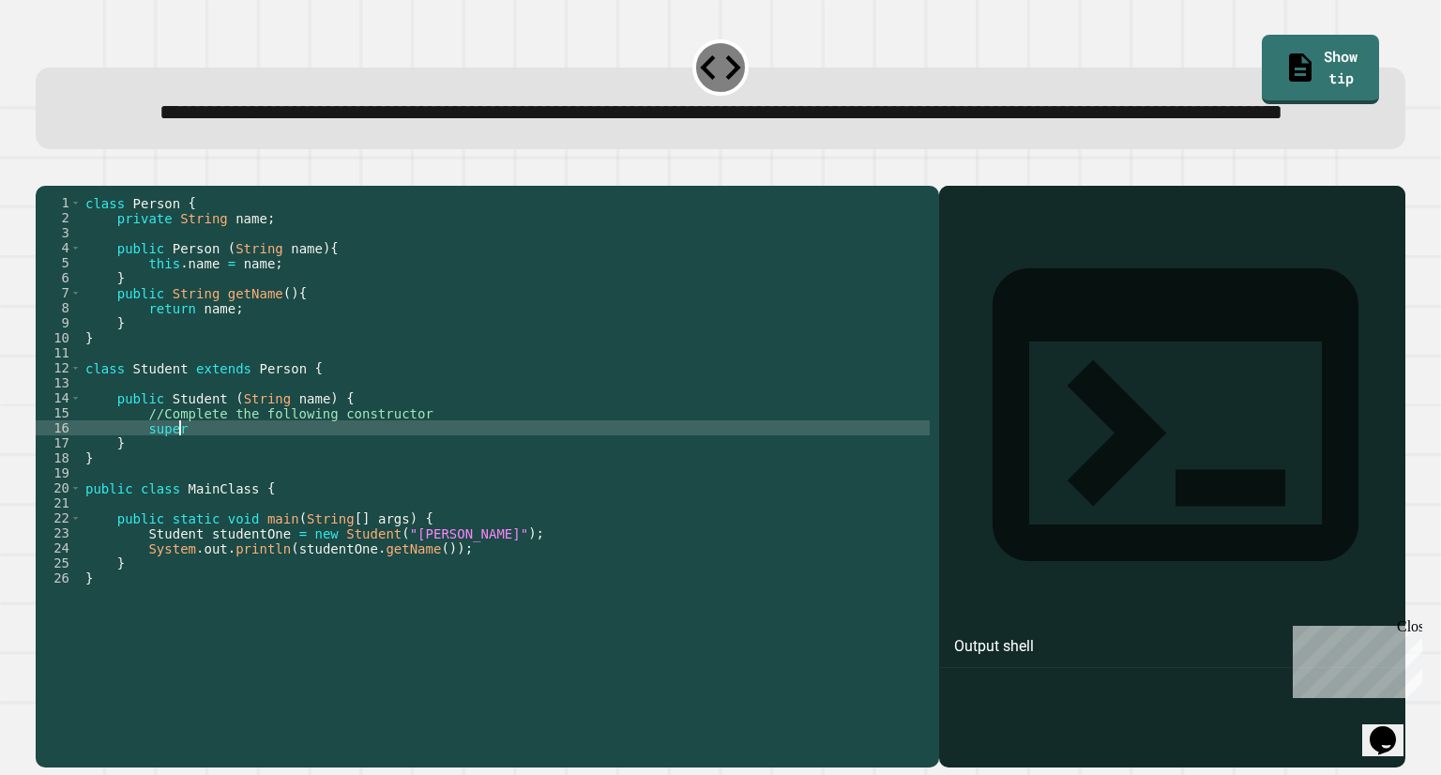
scroll to position [0, 6]
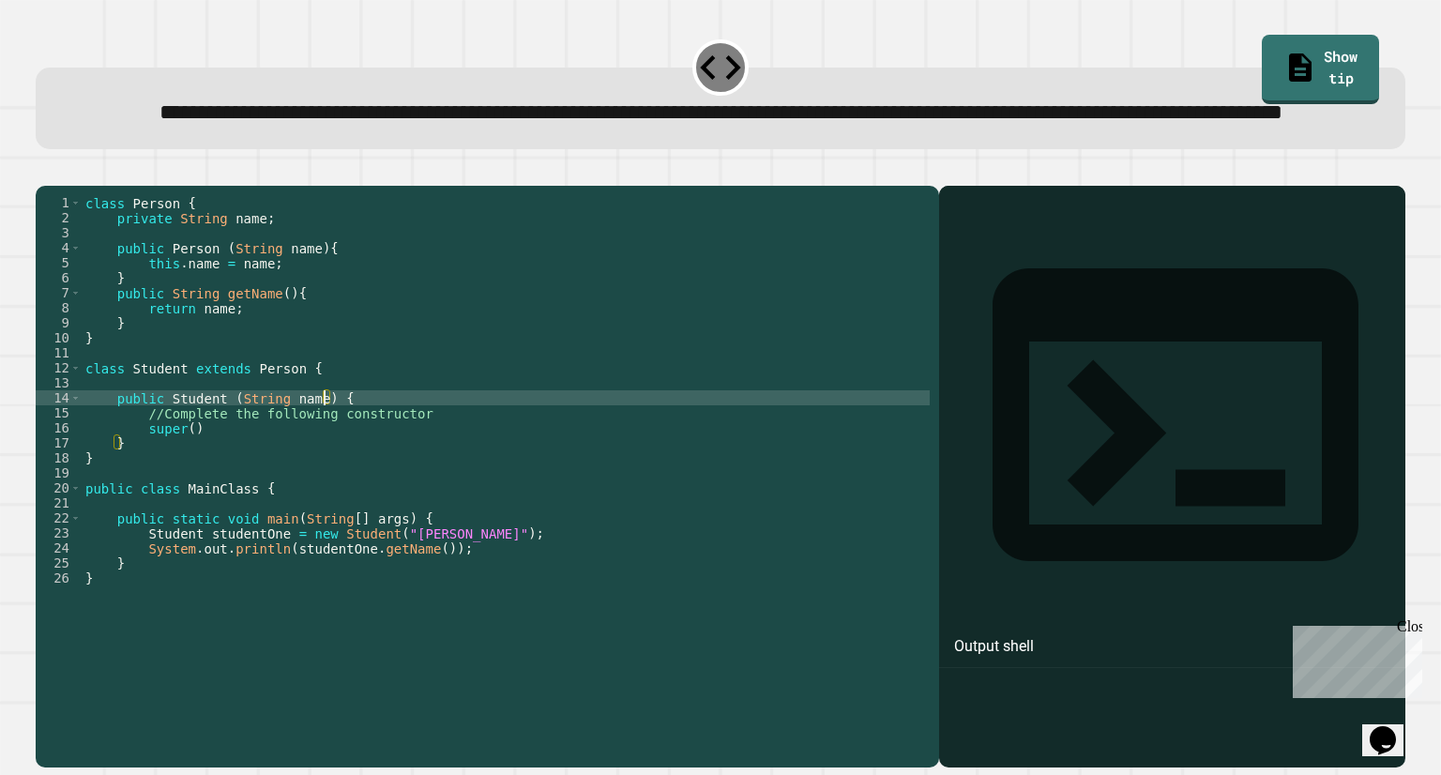
click at [323, 466] on div "class Person { private String name ; public Person ( String name ) { this . nam…" at bounding box center [506, 435] width 848 height 480
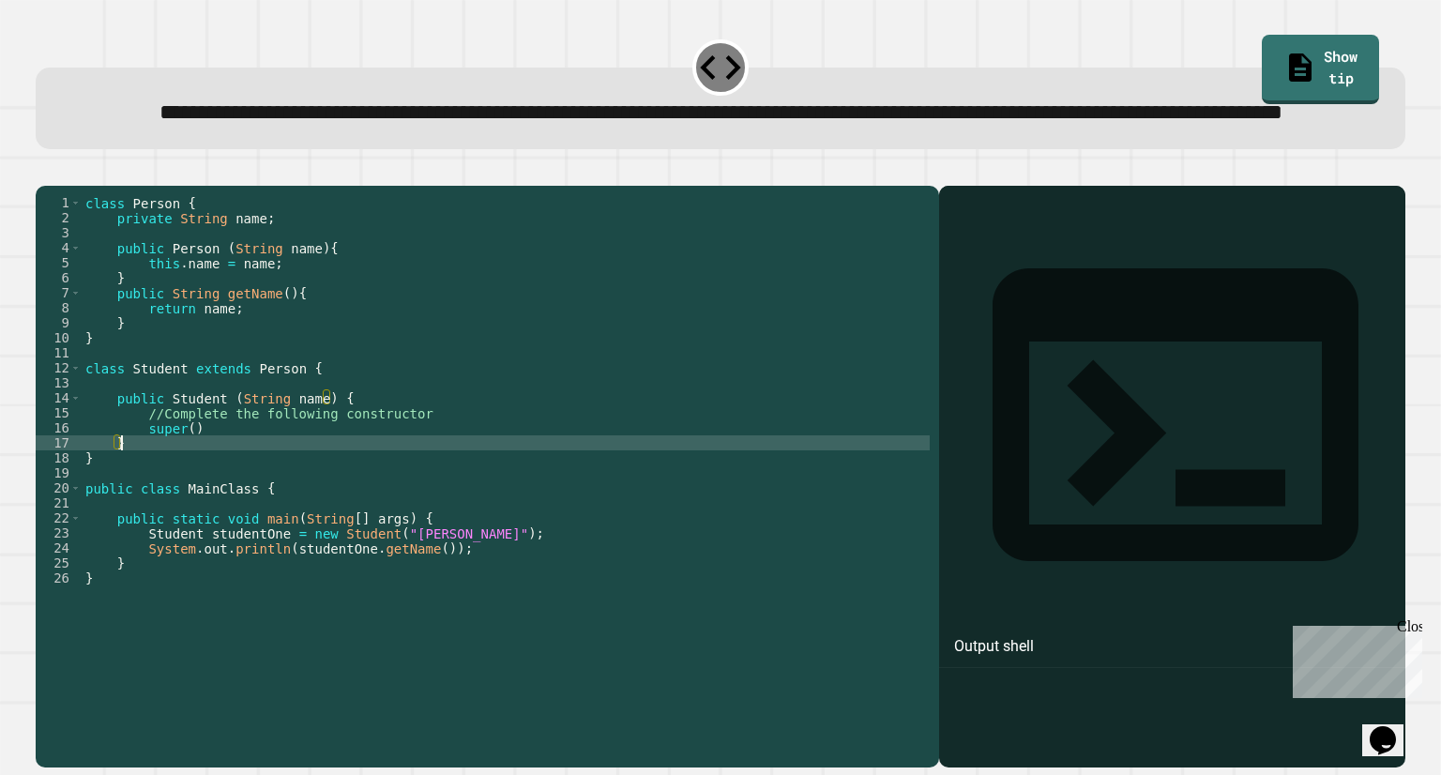
click at [233, 500] on div "class Person { private String name ; public Person ( String name ) { this . nam…" at bounding box center [506, 435] width 848 height 480
click at [220, 489] on div "class Person { private String name ; public Person ( String name ) { this . nam…" at bounding box center [506, 435] width 848 height 480
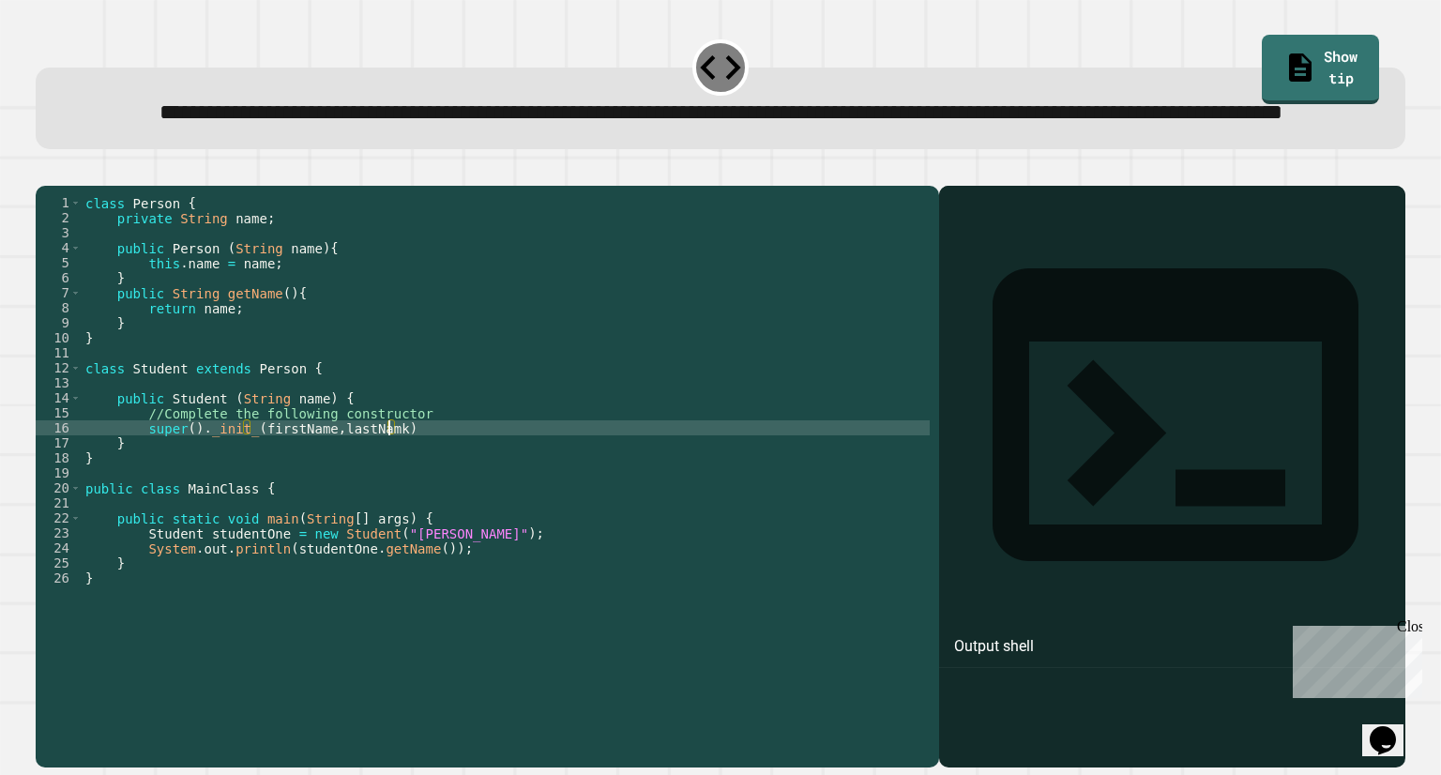
scroll to position [0, 21]
click at [432, 495] on div "class Person { private String name ; public Person ( String name ) { this . nam…" at bounding box center [506, 435] width 848 height 480
click at [245, 492] on div "class Person { private String name ; public Person ( String name ) { this . nam…" at bounding box center [506, 435] width 848 height 480
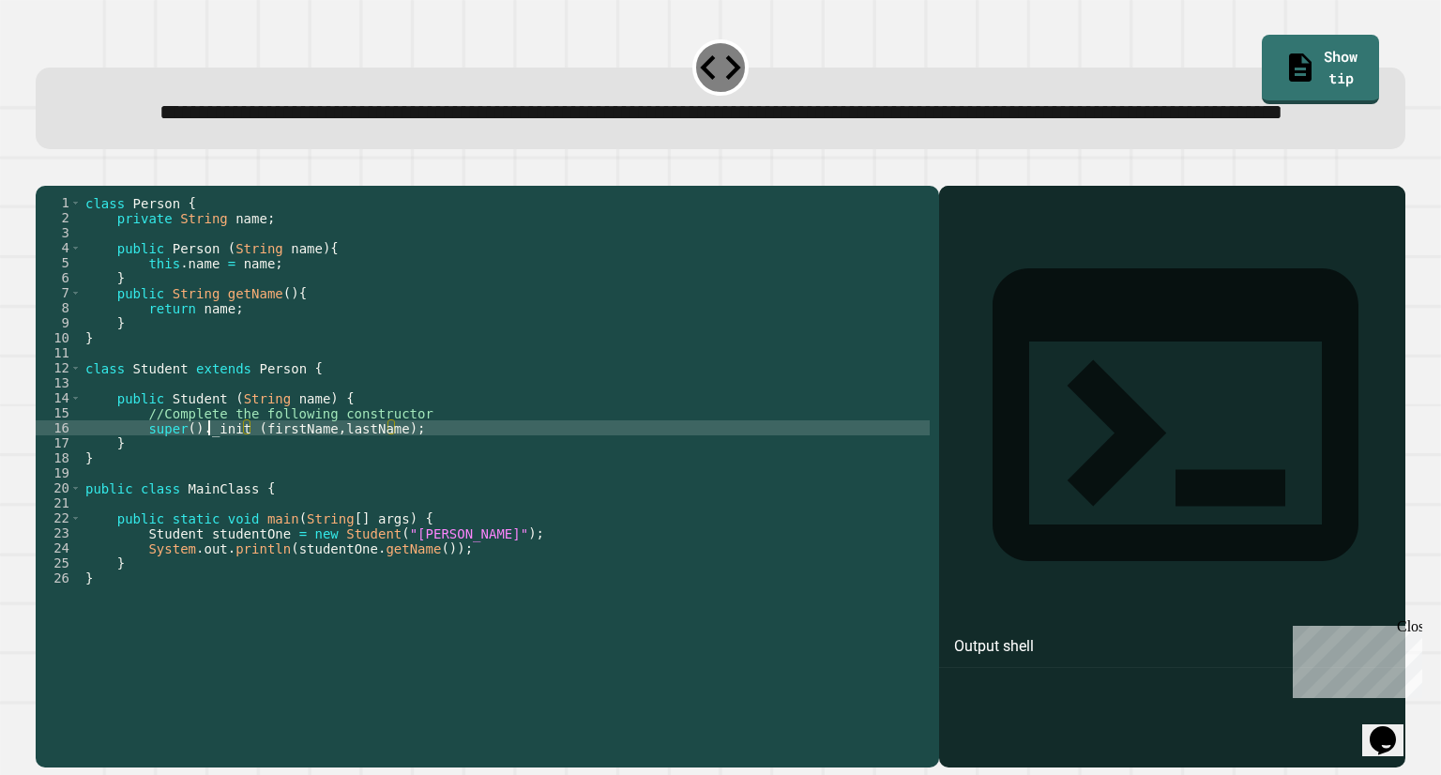
click at [207, 496] on div "class Person { private String name ; public Person ( String name ) { this . nam…" at bounding box center [506, 435] width 848 height 480
click at [45, 171] on icon "button" at bounding box center [45, 171] width 0 height 0
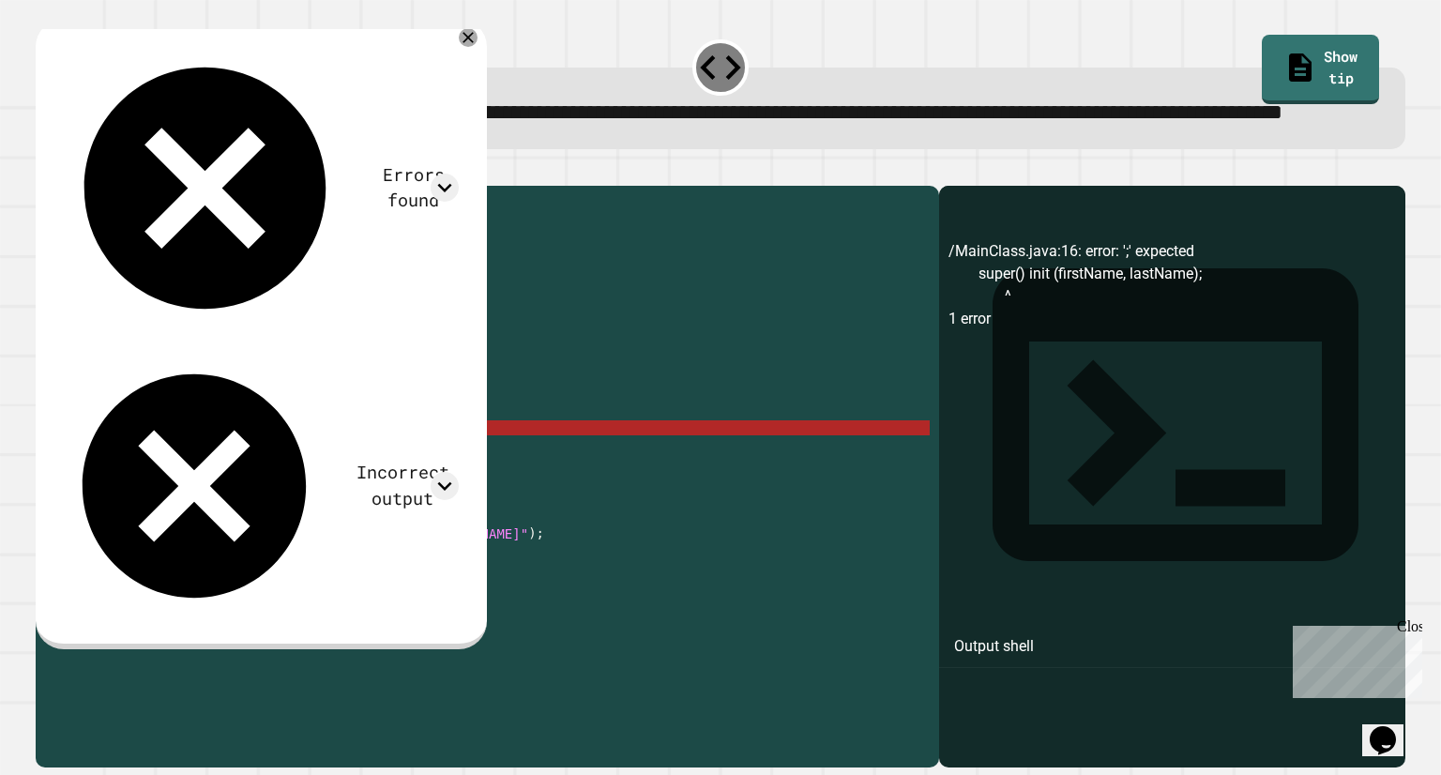
click at [228, 492] on div "class Person { private String name ; public Person ( String name ) { this . nam…" at bounding box center [506, 435] width 848 height 480
click at [221, 492] on div "class Person { private String name ; public Person ( String name ) { this . nam…" at bounding box center [506, 435] width 848 height 480
type textarea "**********"
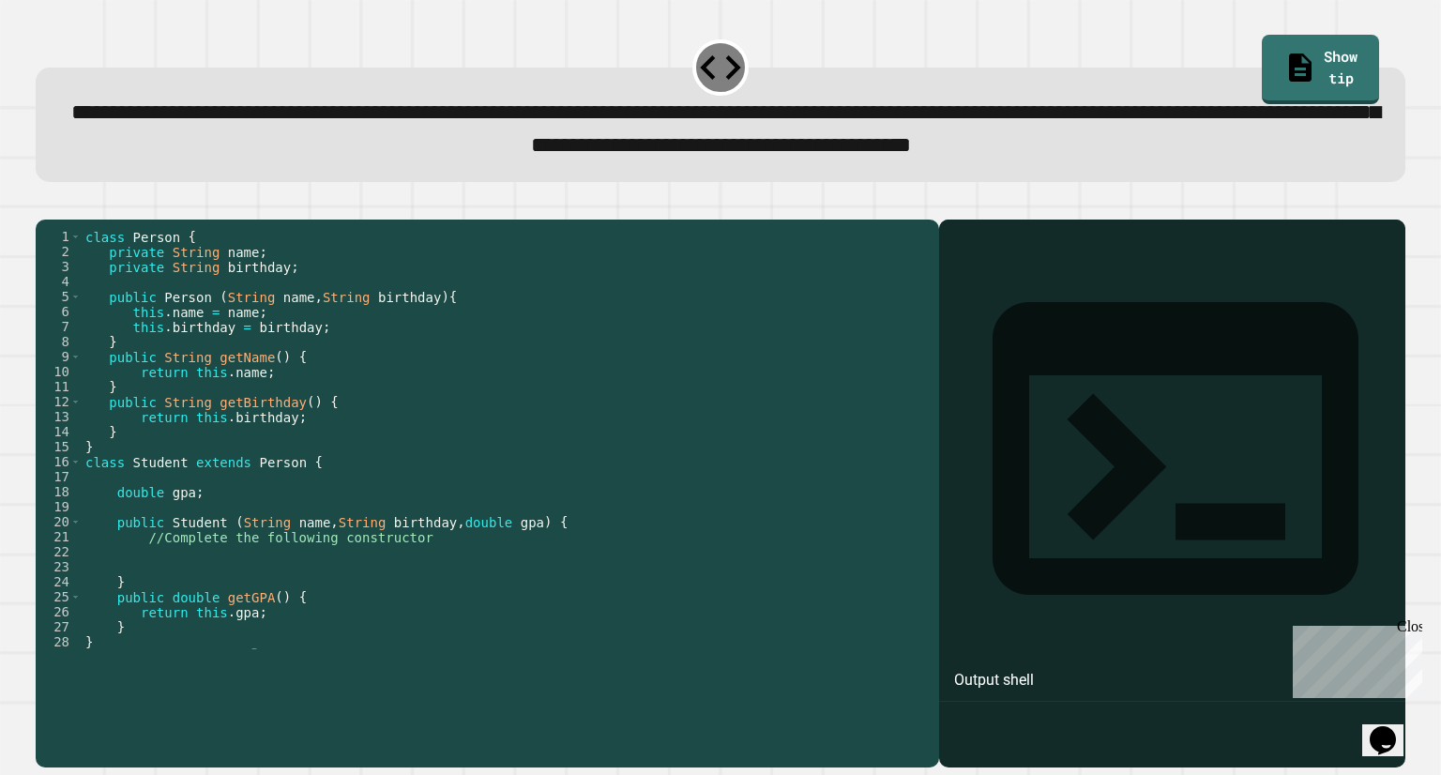
click at [460, 372] on div "class Person { private String name ; private String birthday ; public Person ( …" at bounding box center [499, 454] width 834 height 450
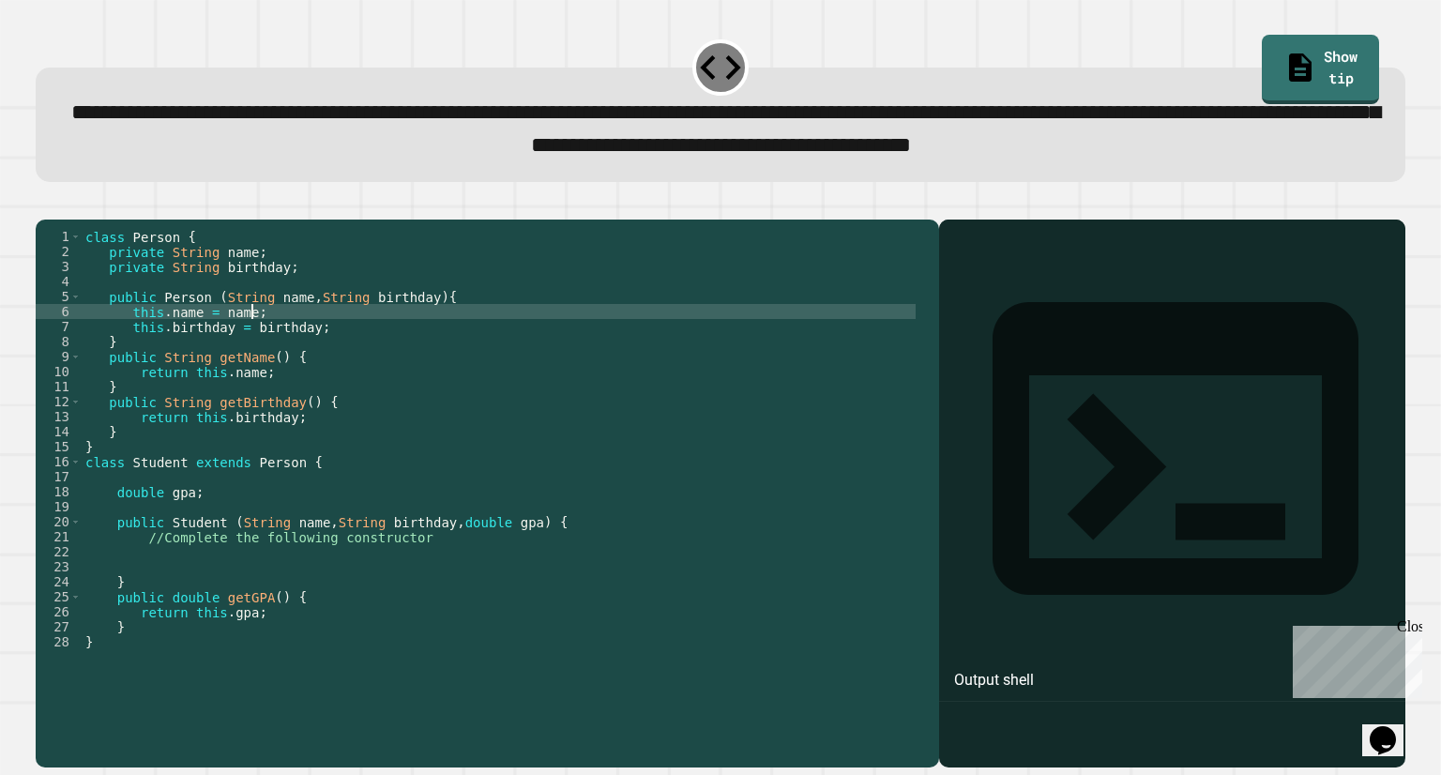
click at [323, 361] on div "class Person { private String name ; private String birthday ; public Person ( …" at bounding box center [499, 454] width 834 height 450
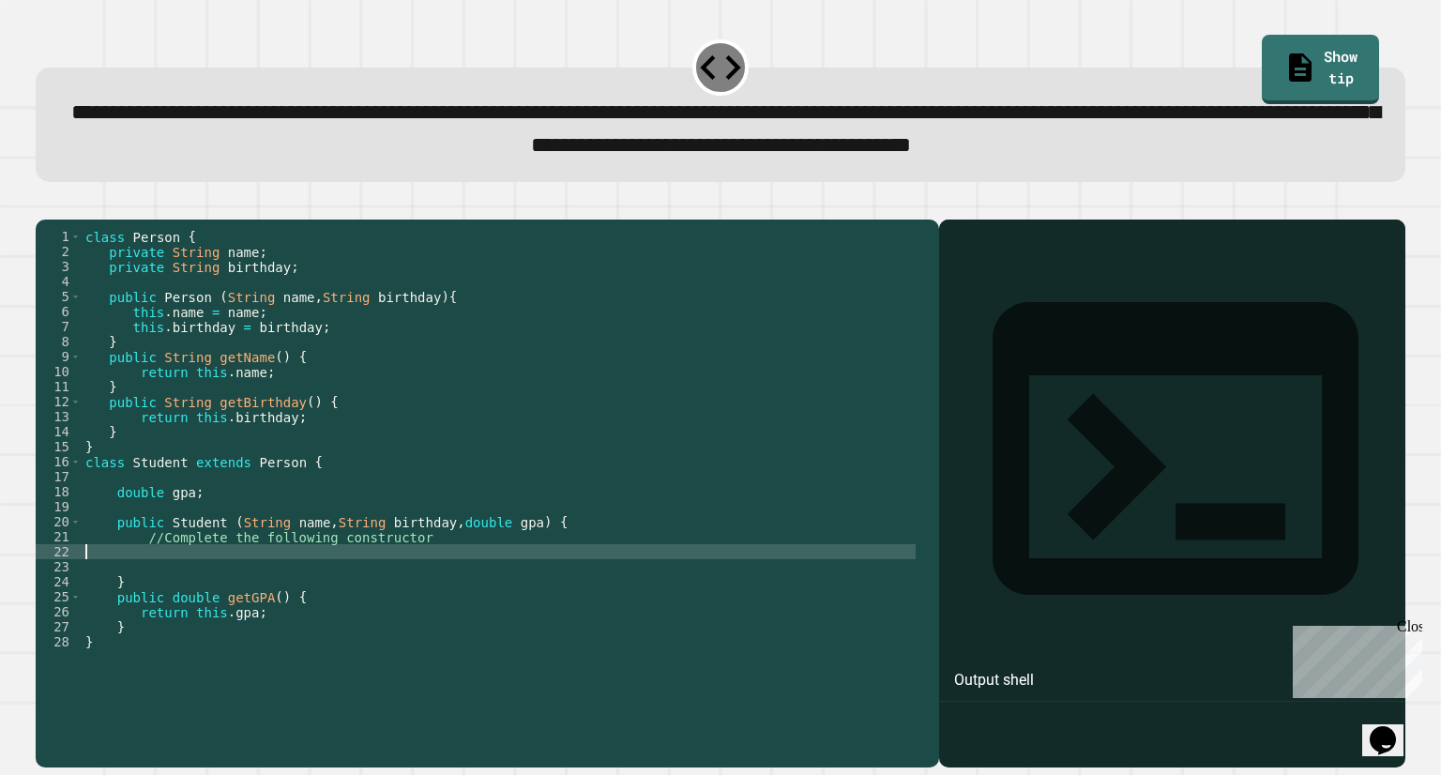
click at [321, 616] on div "class Person { private String name ; private String birthday ; public Person ( …" at bounding box center [499, 454] width 834 height 450
click at [273, 613] on div "class Person { private String name ; private String birthday ; public Person ( …" at bounding box center [499, 454] width 834 height 450
type textarea "**********"
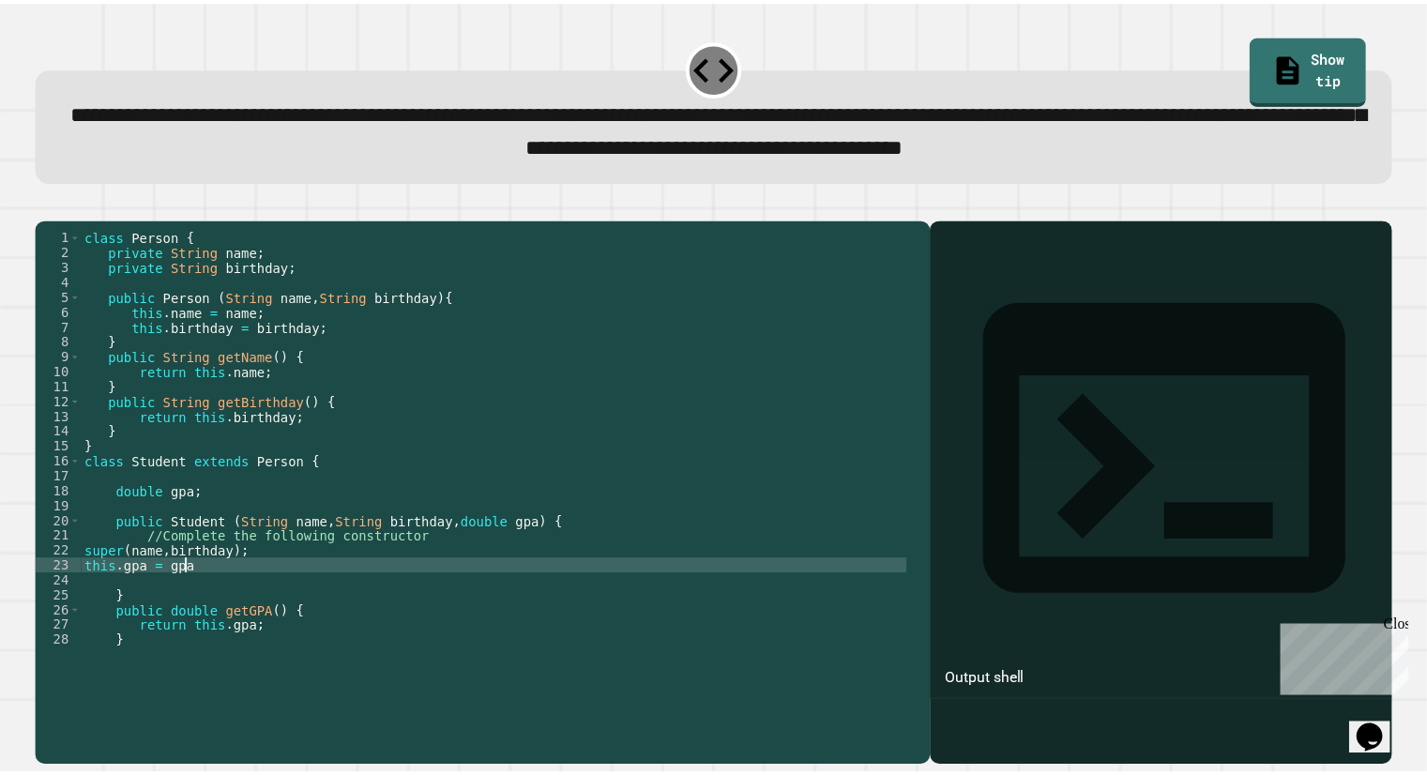
scroll to position [0, 7]
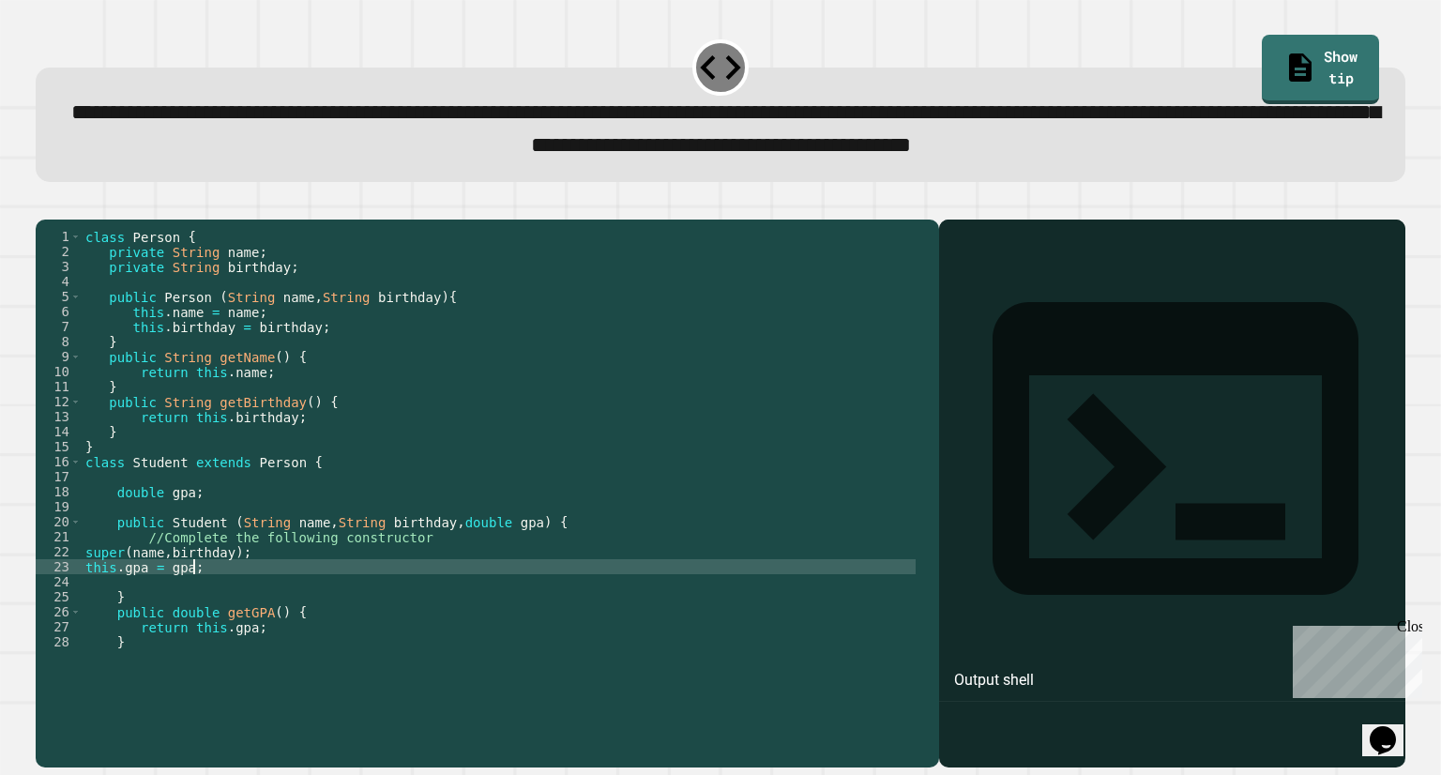
type textarea "**********"
click at [45, 204] on icon "button" at bounding box center [45, 204] width 0 height 0
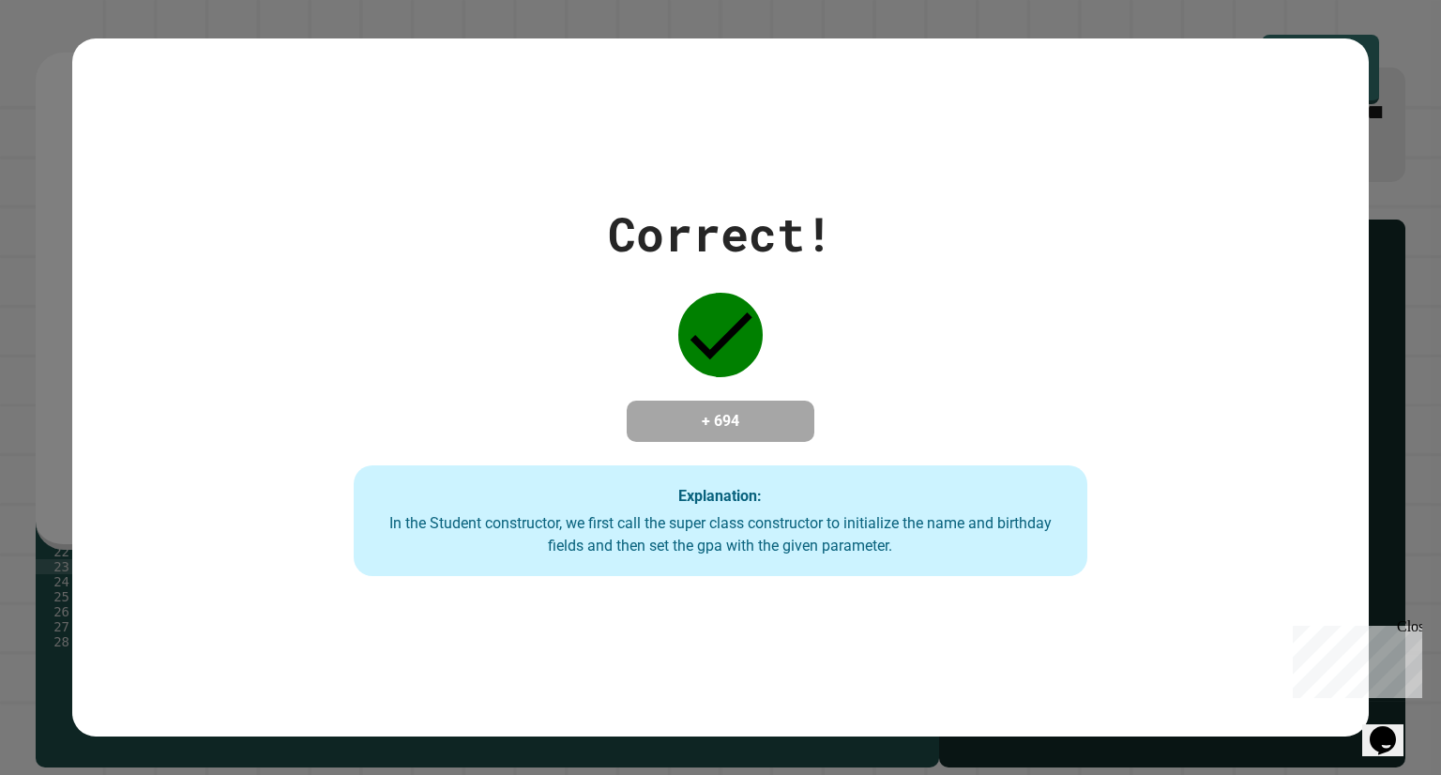
click at [57, 244] on div "Correct! + 694 Explanation: In the Student constructor, we first call the super…" at bounding box center [720, 387] width 1441 height 775
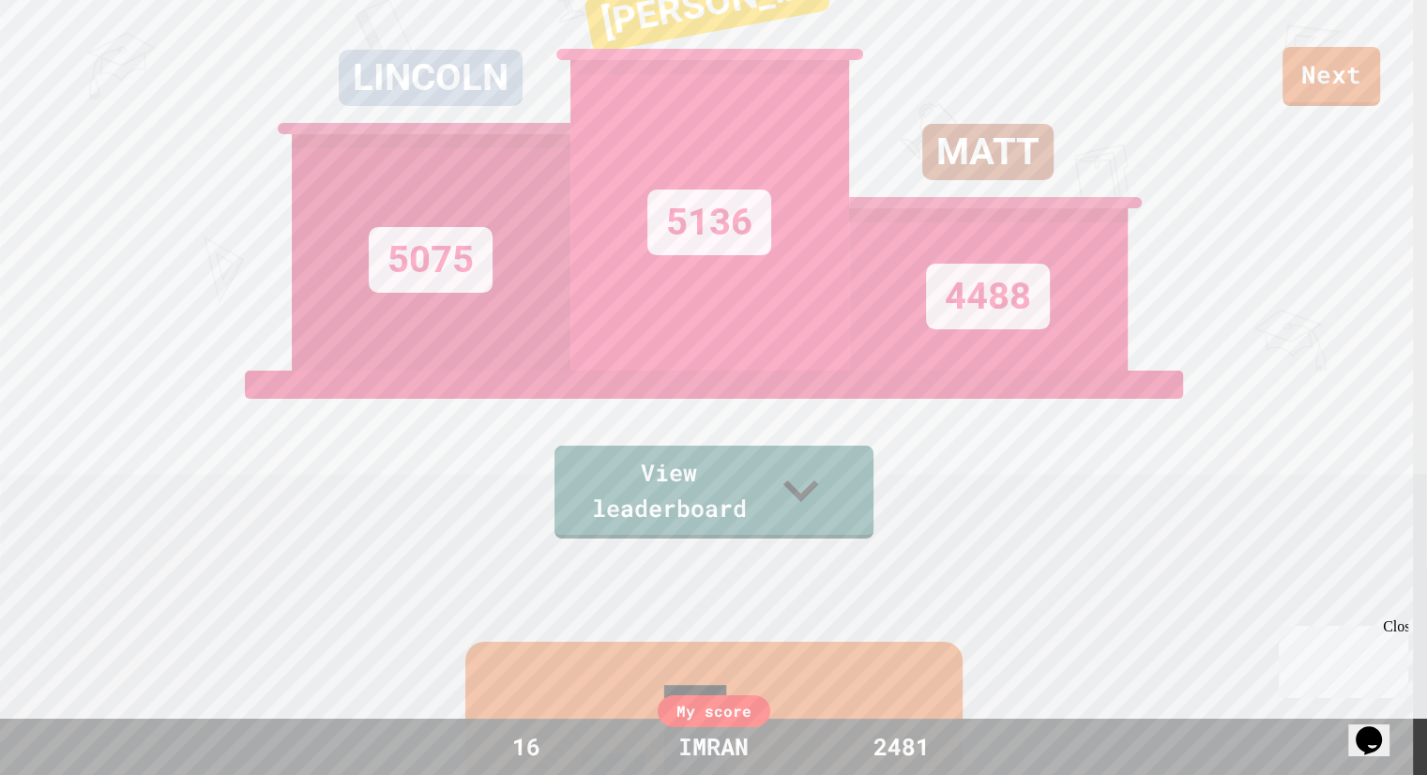
scroll to position [225, 0]
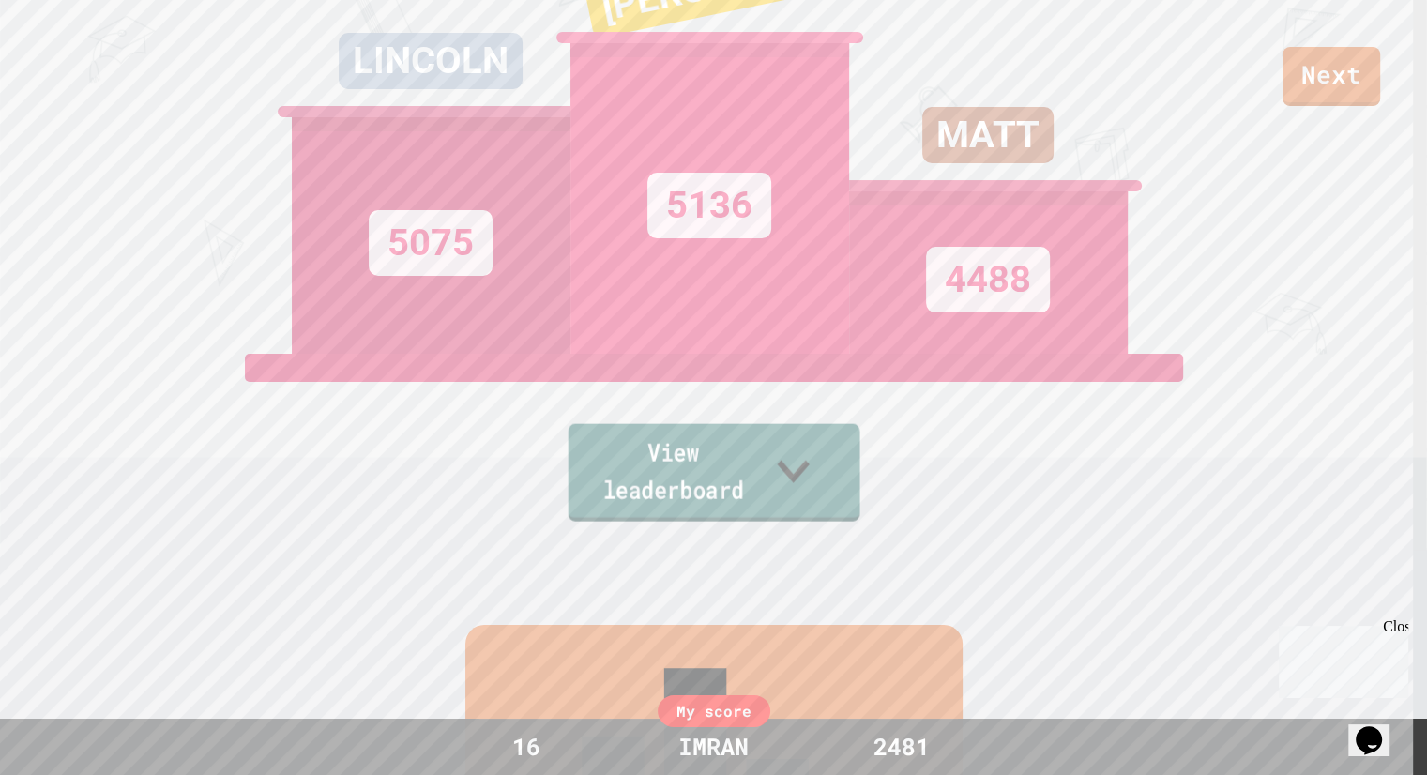
click at [711, 478] on link "View leaderboard" at bounding box center [714, 473] width 292 height 98
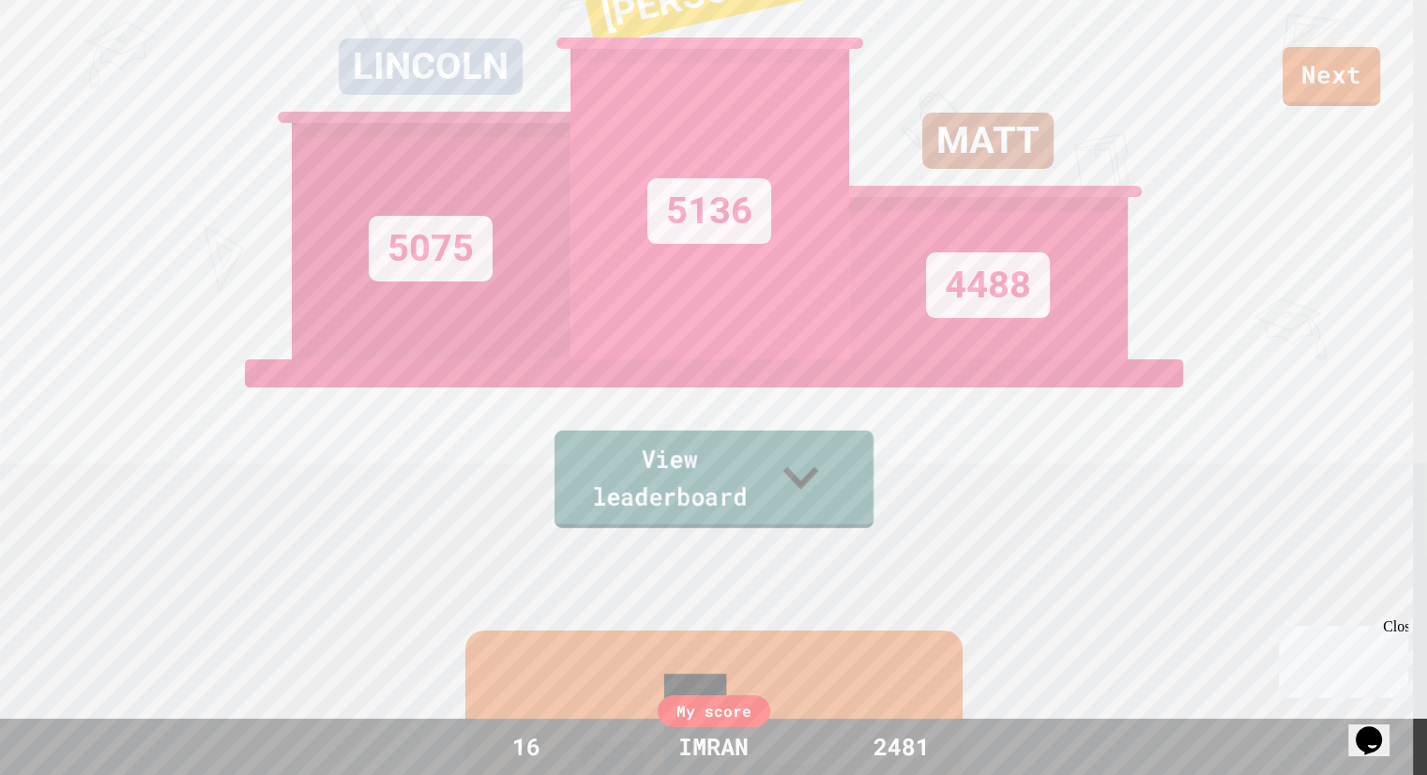
scroll to position [0, 0]
